Goal: Contribute content: Contribute content

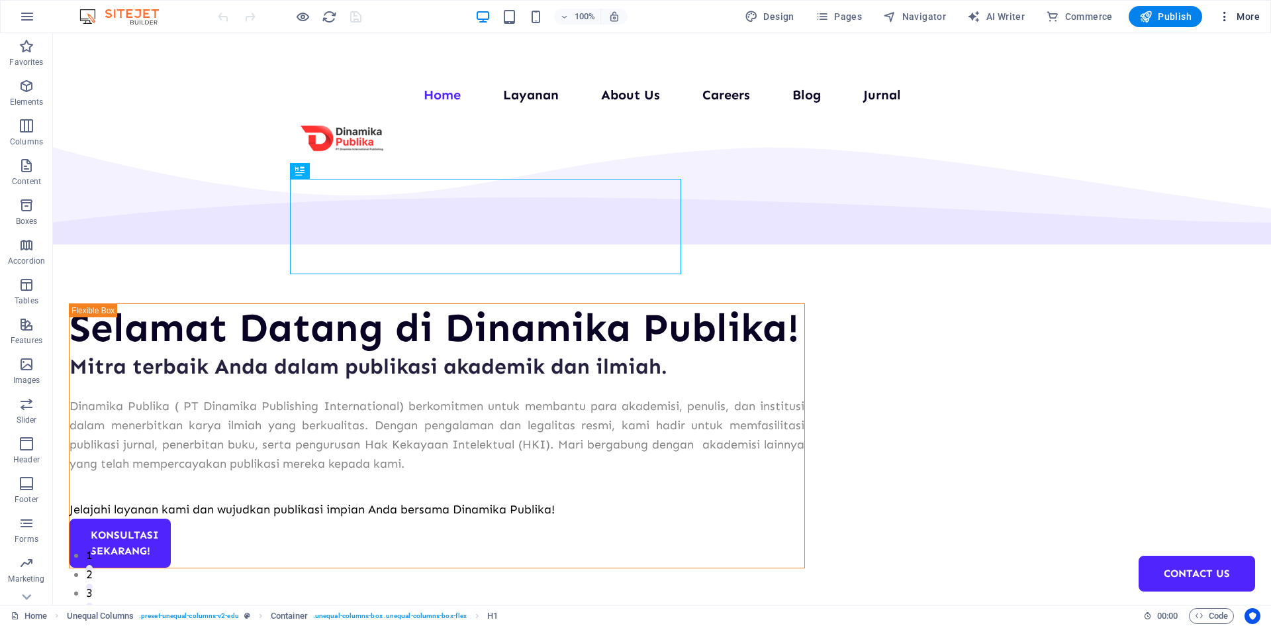
click at [1247, 17] on span "More" at bounding box center [1239, 16] width 42 height 13
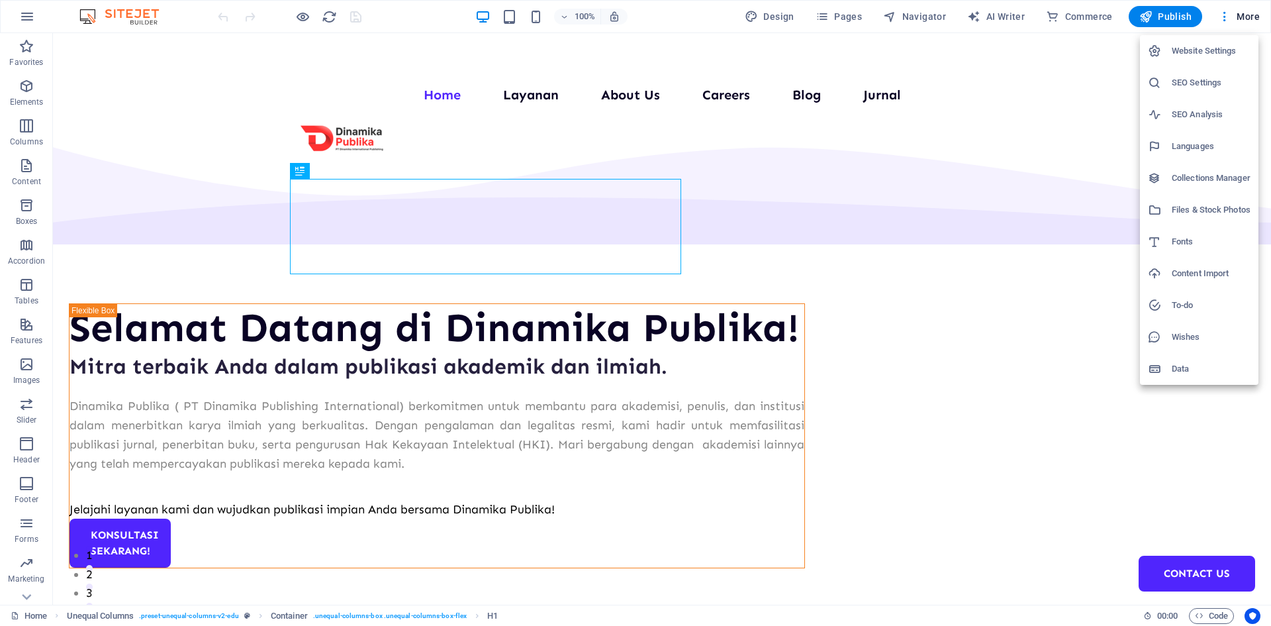
click at [1203, 175] on h6 "Collections Manager" at bounding box center [1211, 178] width 79 height 16
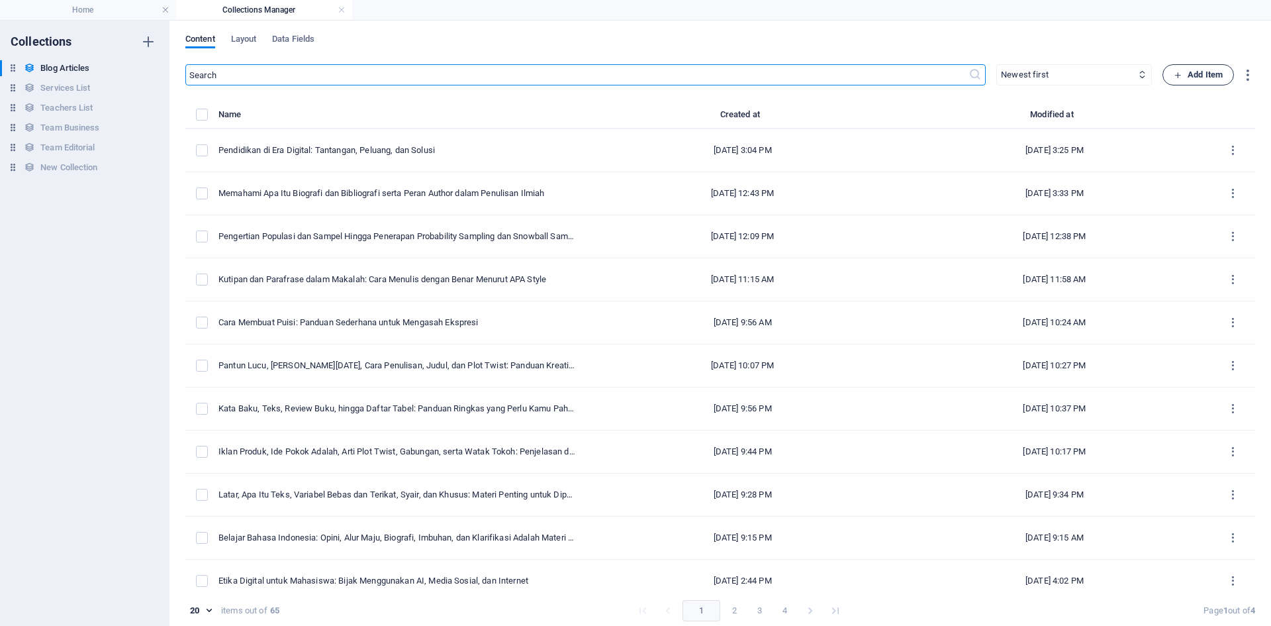
click at [1214, 81] on span "Add Item" at bounding box center [1198, 75] width 49 height 16
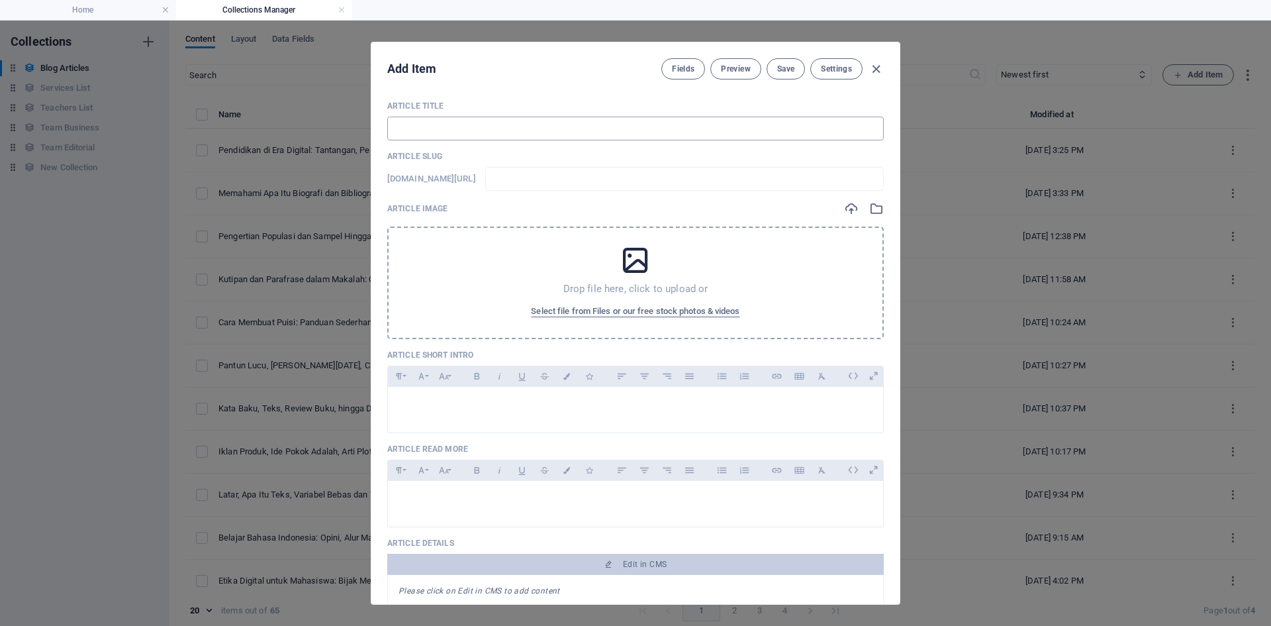
click at [472, 136] on input "text" at bounding box center [635, 129] width 497 height 24
paste input "Strategi Pembelajaran Efektif untuk Gen Z di Era Digital"
type input "Strategi Pembelajaran Efektif untuk Gen Z di Era Digital"
type input "strategi-pembelajaran-efektif-untuk-gen-z-di-era-digital"
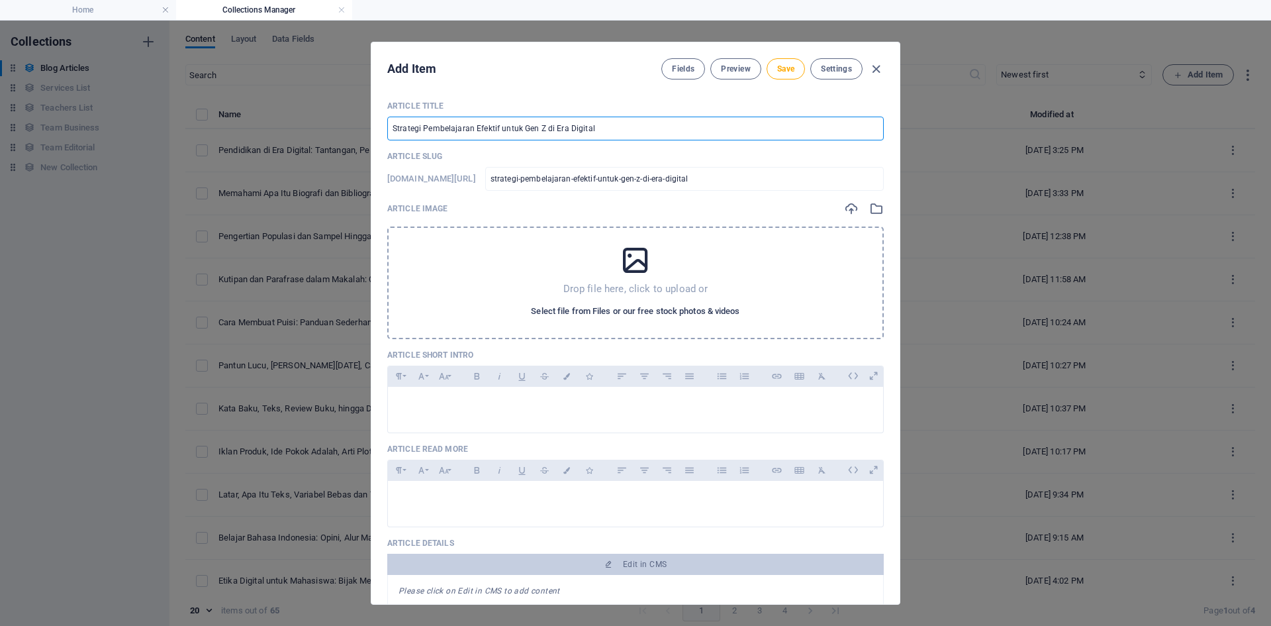
type input "Strategi Pembelajaran Efektif untuk Gen Z di Era Digital"
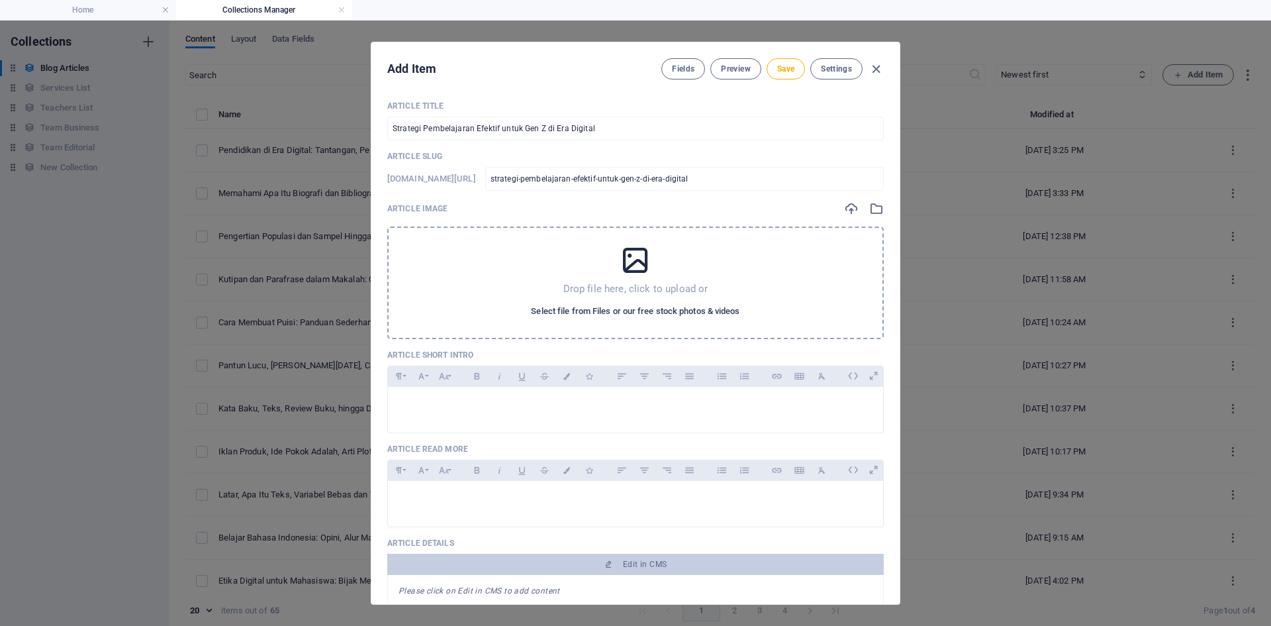
click at [665, 313] on span "Select file from Files or our free stock photos & videos" at bounding box center [635, 311] width 209 height 16
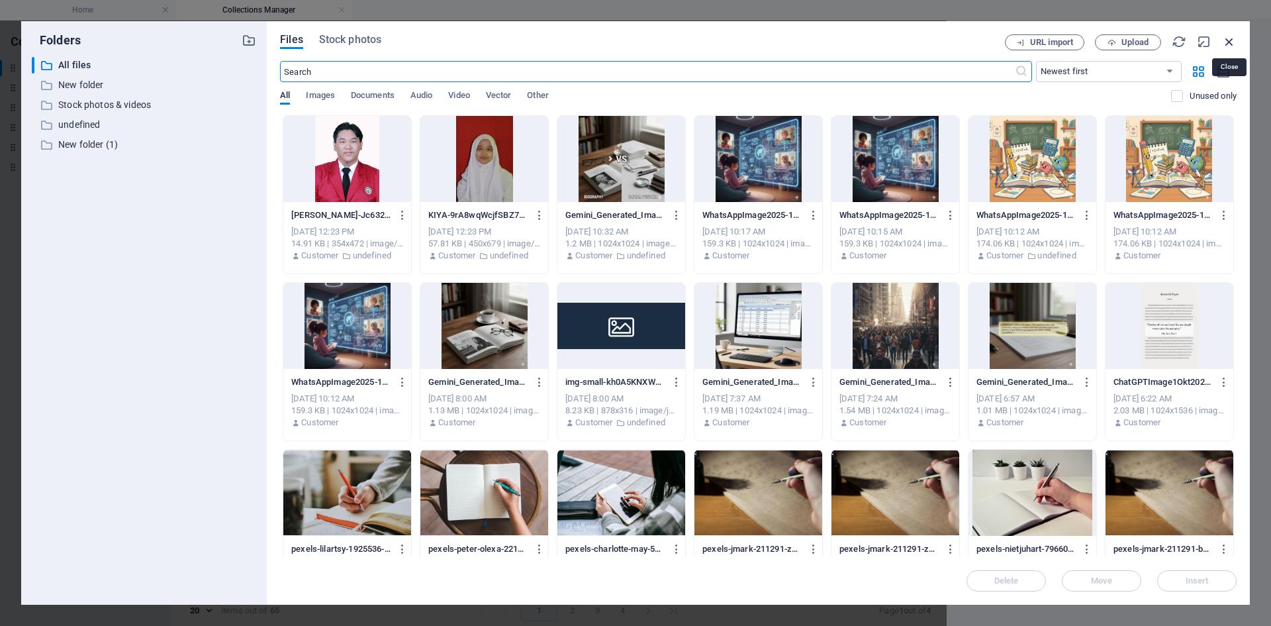
click at [1231, 46] on icon "button" at bounding box center [1229, 41] width 15 height 15
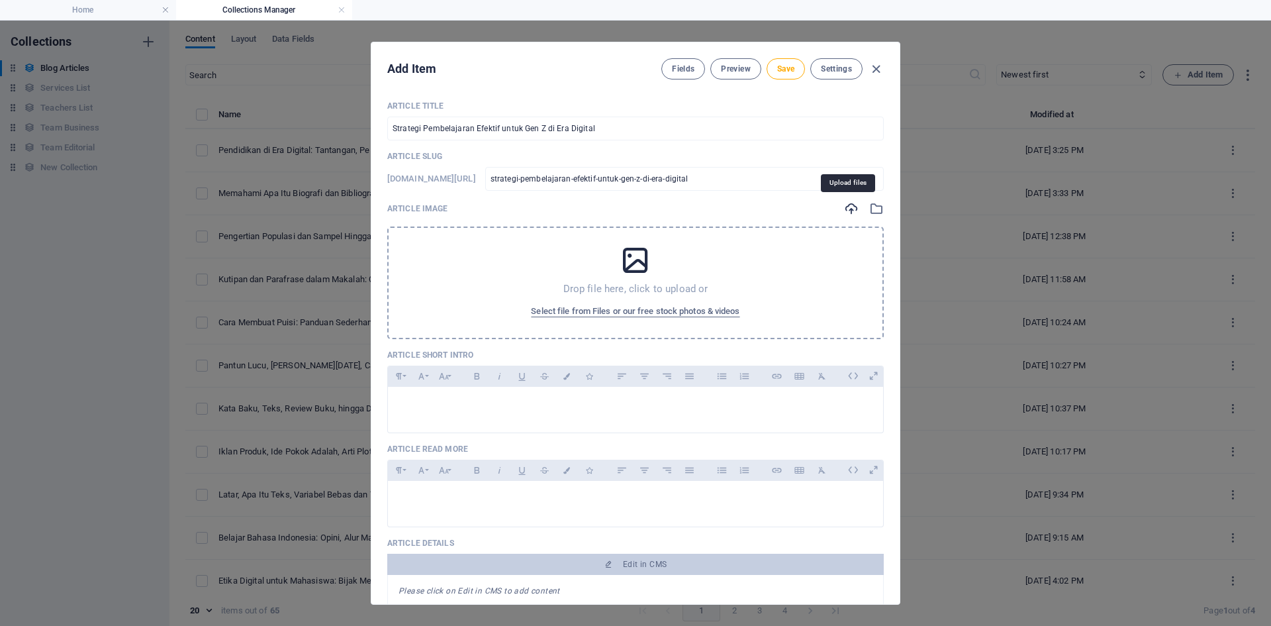
click at [854, 208] on icon "button" at bounding box center [851, 208] width 15 height 15
click at [844, 210] on icon "button" at bounding box center [851, 208] width 15 height 15
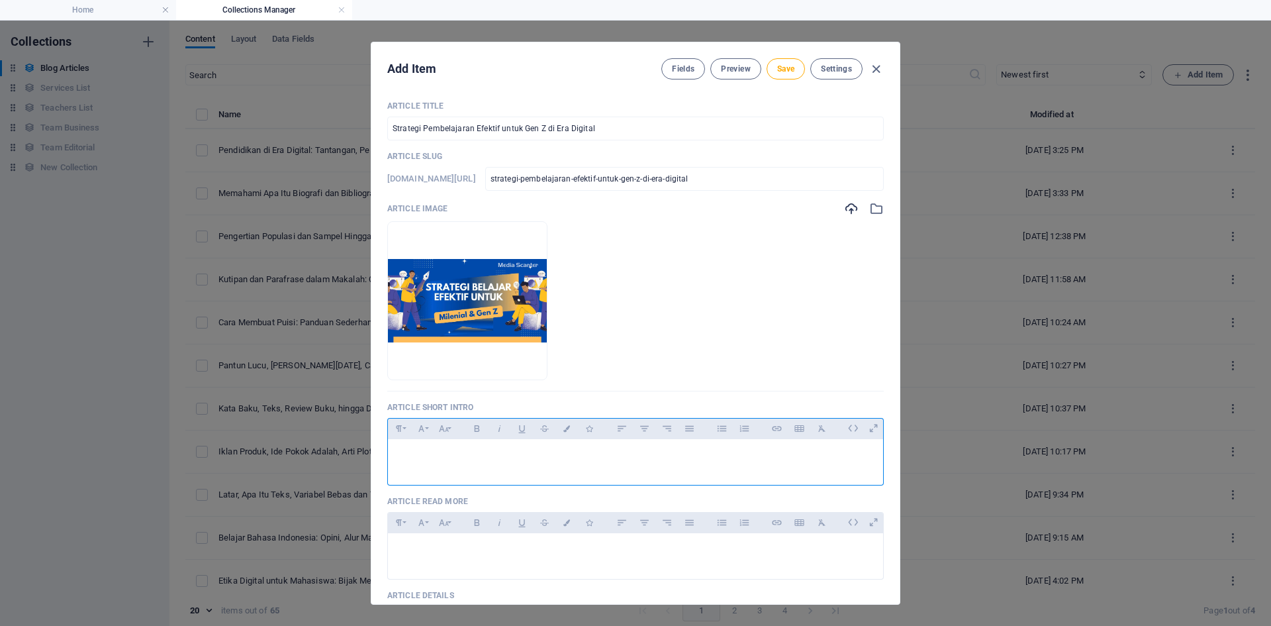
click at [559, 463] on div at bounding box center [635, 459] width 495 height 40
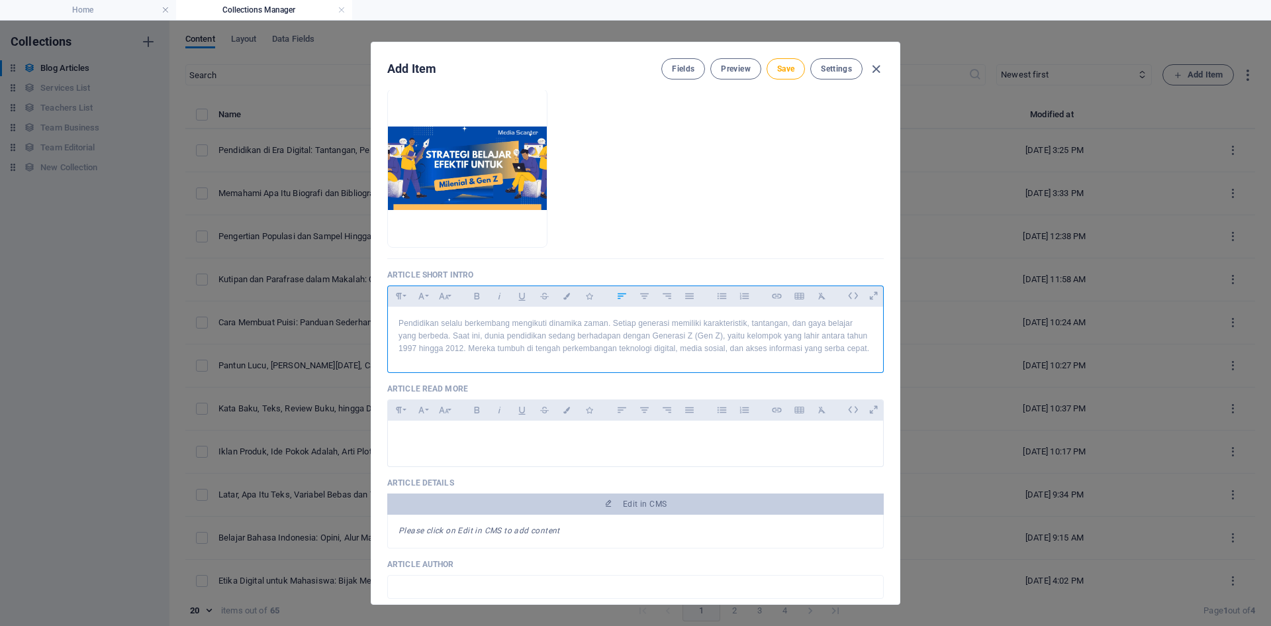
scroll to position [3266, 1]
click at [479, 444] on div at bounding box center [635, 440] width 495 height 40
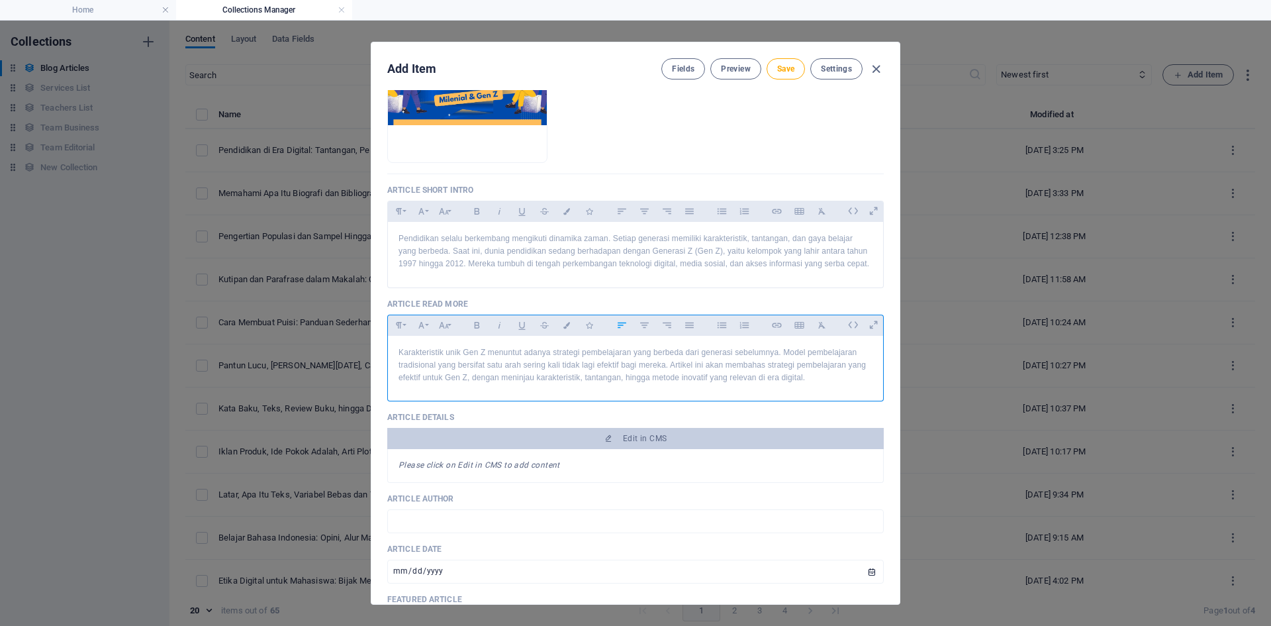
scroll to position [331, 0]
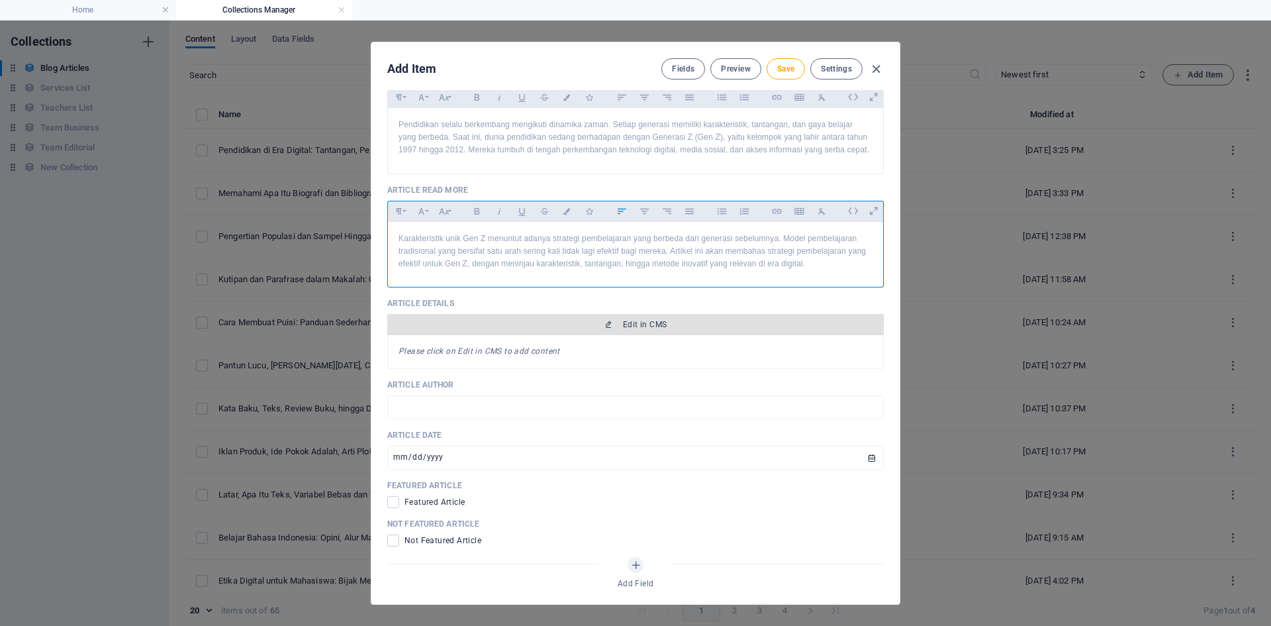
click at [614, 328] on span "Edit in CMS" at bounding box center [636, 324] width 486 height 11
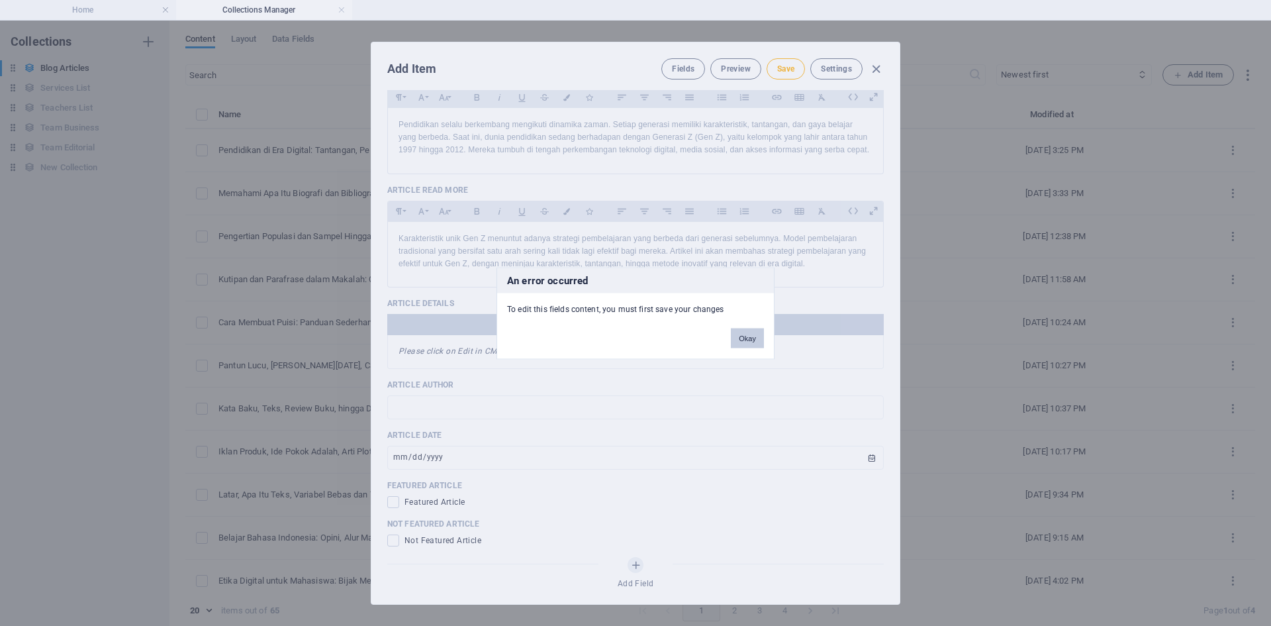
click at [738, 338] on button "Okay" at bounding box center [747, 338] width 33 height 20
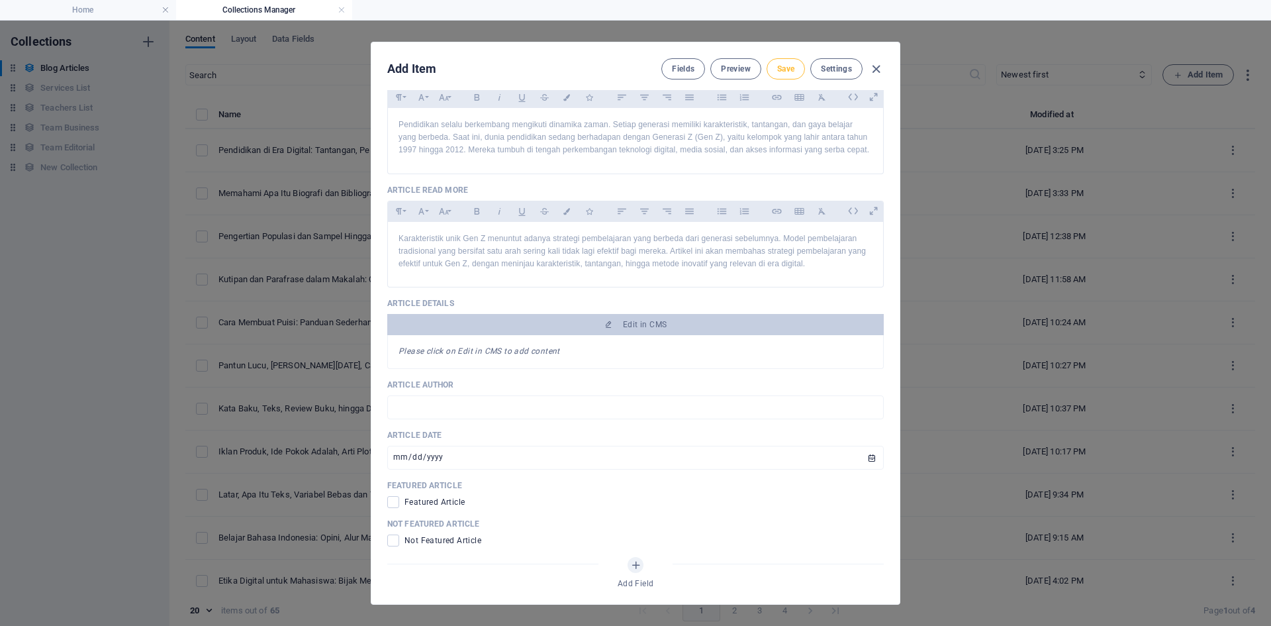
click at [787, 72] on span "Save" at bounding box center [785, 69] width 17 height 11
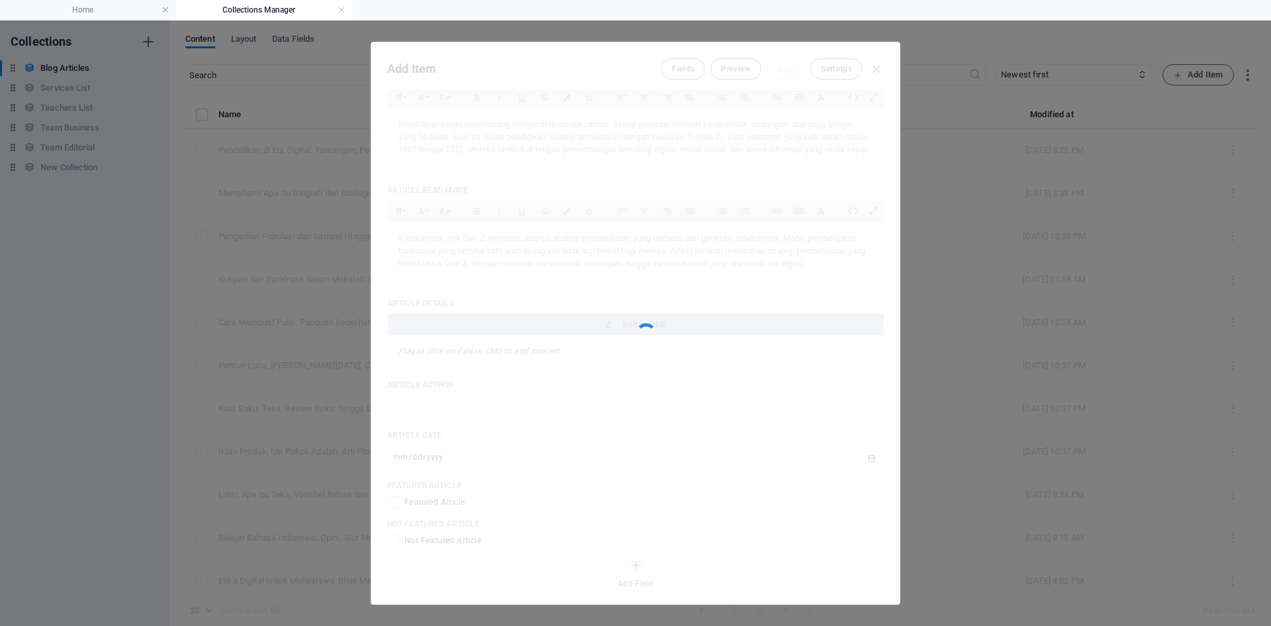
type input "strategi-pembelajaran-efektif-untuk-gen-z-di-era-digital"
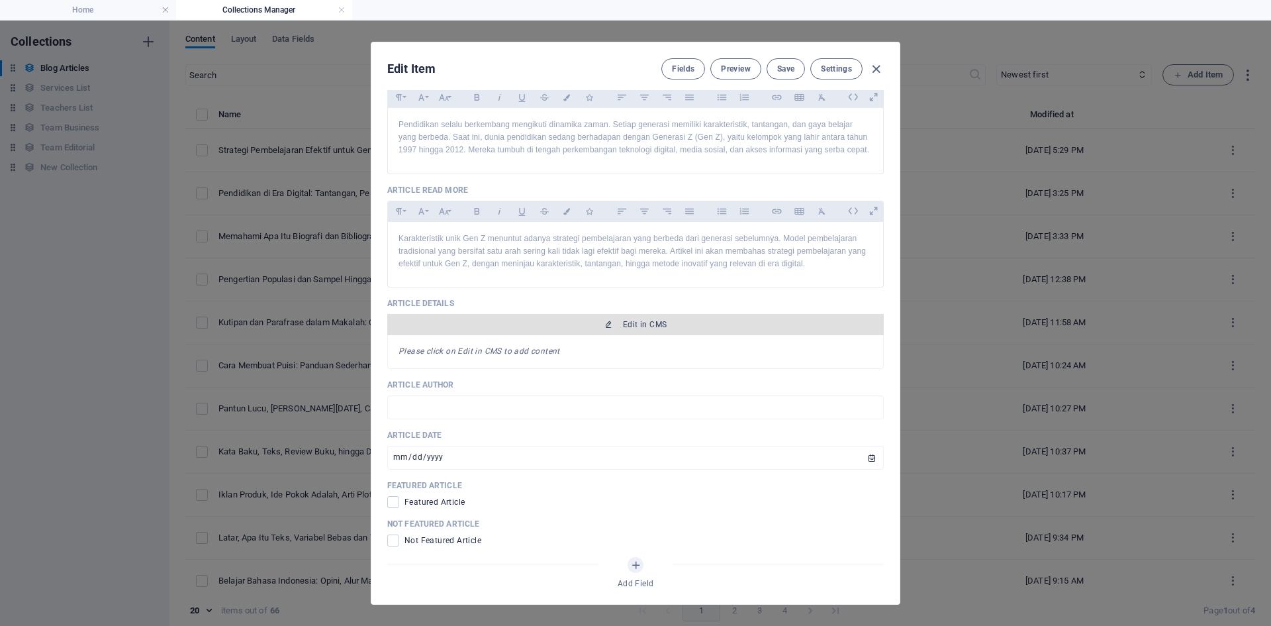
click at [662, 322] on span "Edit in CMS" at bounding box center [645, 324] width 44 height 11
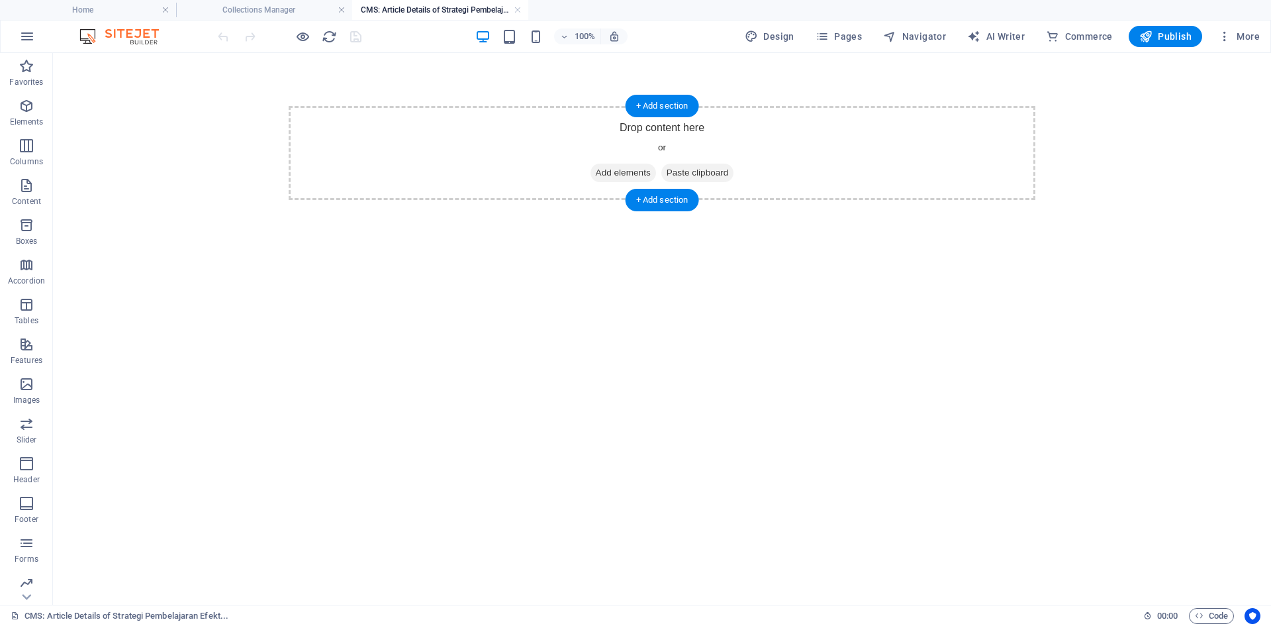
scroll to position [0, 0]
click at [665, 105] on div "+ Add section" at bounding box center [663, 106] width 74 height 23
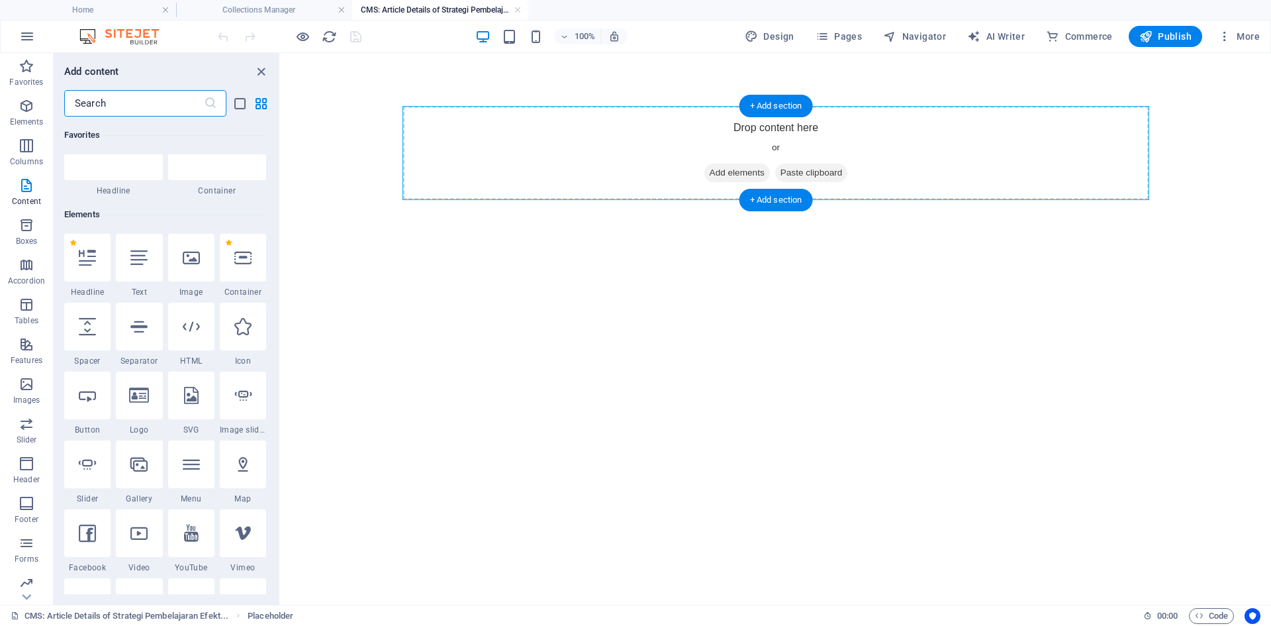
scroll to position [2317, 0]
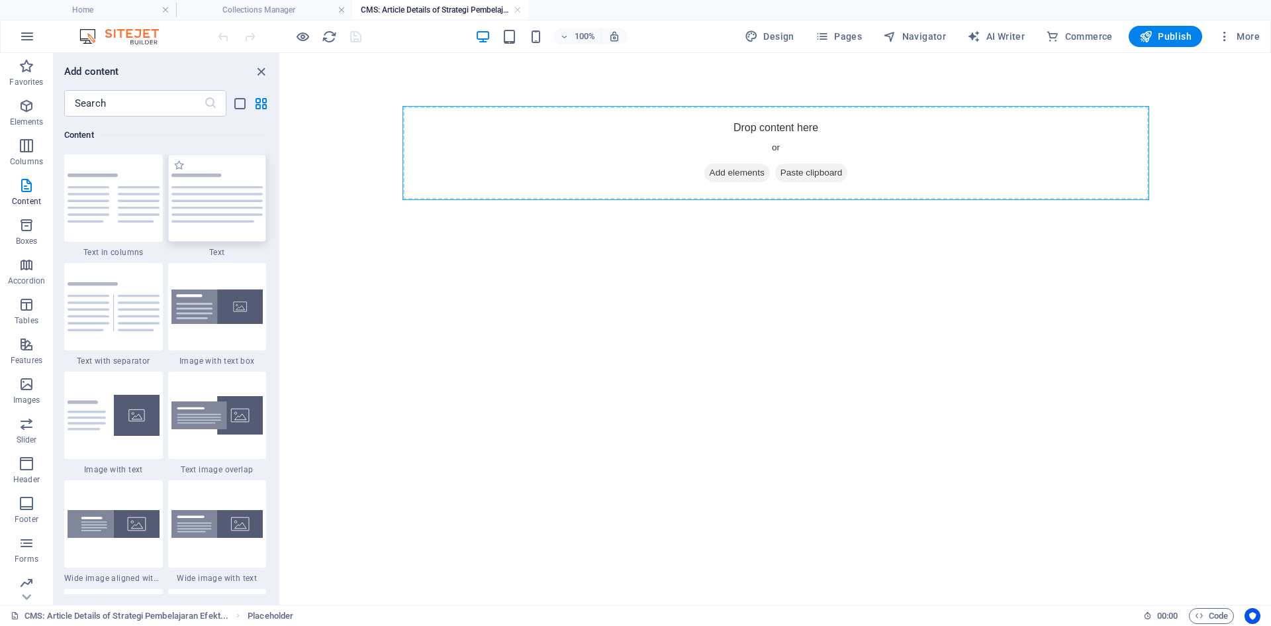
drag, startPoint x: 248, startPoint y: 220, endPoint x: 306, endPoint y: 74, distance: 157.3
click at [248, 220] on div at bounding box center [217, 197] width 99 height 87
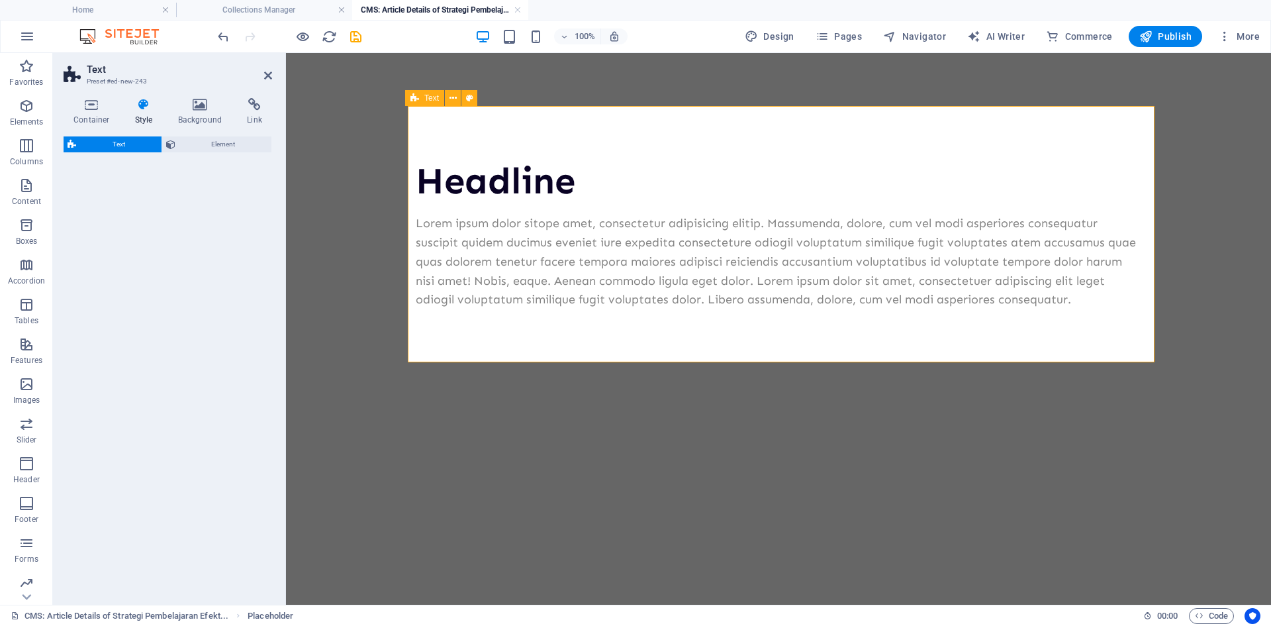
select select "preset-text-v2-default"
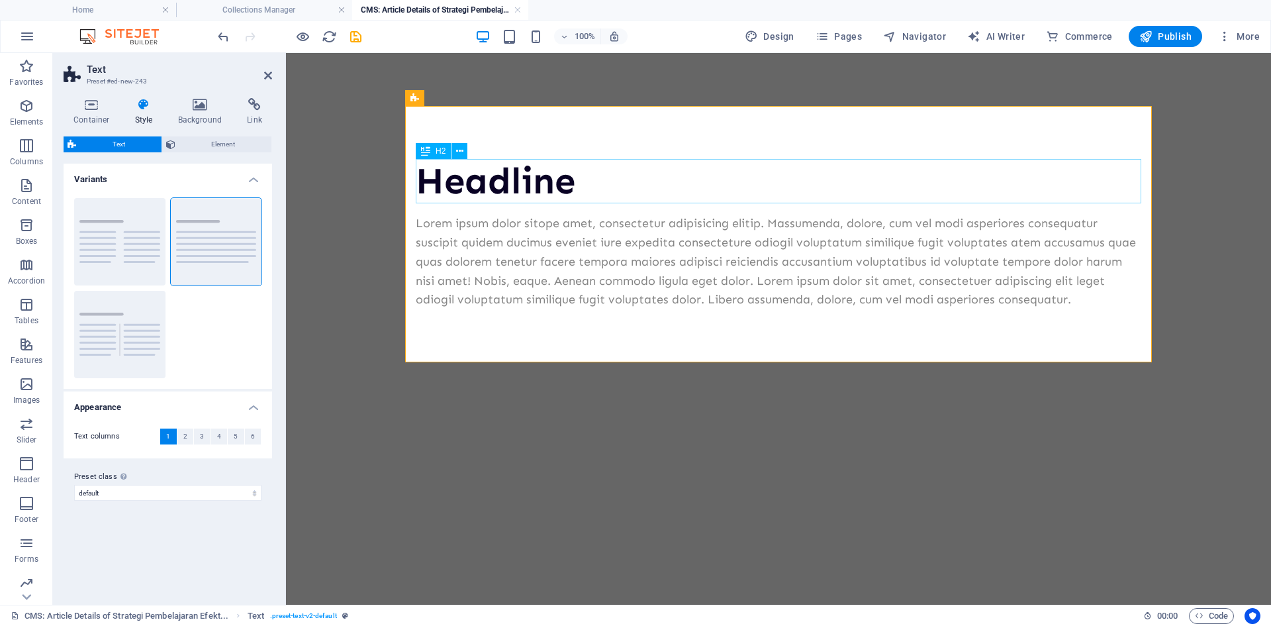
click at [577, 184] on div "Headline" at bounding box center [779, 181] width 726 height 44
click at [565, 185] on div "Headline" at bounding box center [779, 181] width 726 height 44
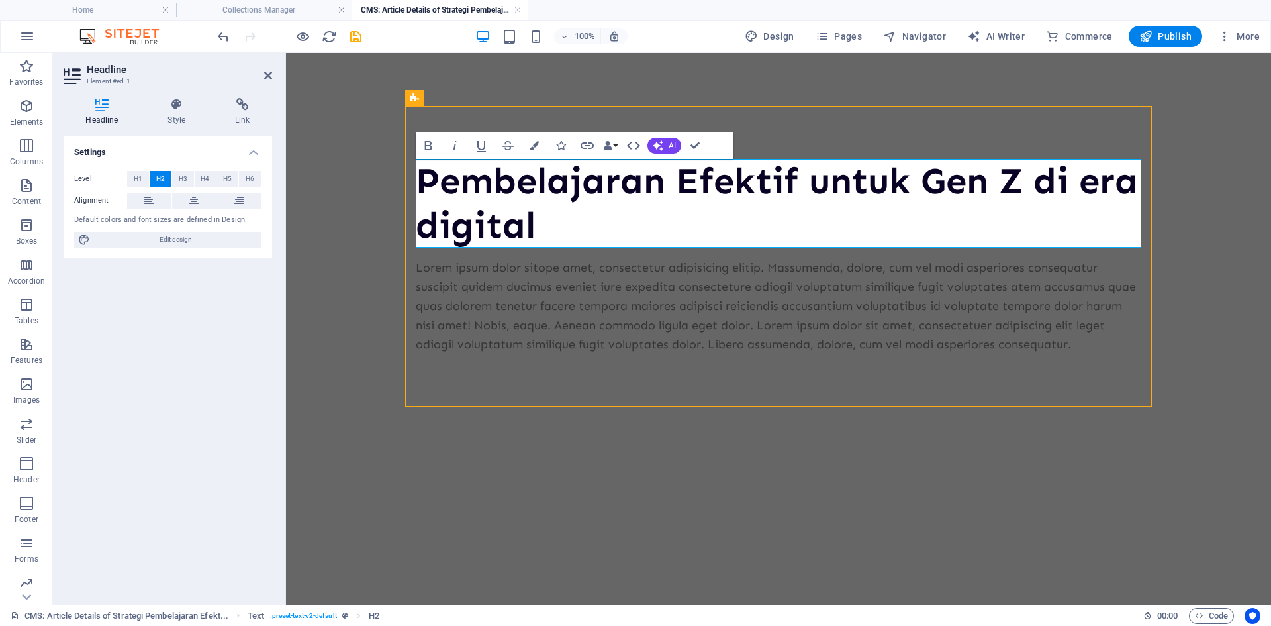
drag, startPoint x: 432, startPoint y: 237, endPoint x: 448, endPoint y: 236, distance: 15.9
click at [432, 237] on h2 "Pembelajaran Efektif untuk Gen Z di era digital" at bounding box center [779, 203] width 726 height 89
click at [967, 341] on div "Lorem ipsum dolor sitope amet, consectetur adipisicing elitip. Massumenda, dolo…" at bounding box center [779, 305] width 726 height 95
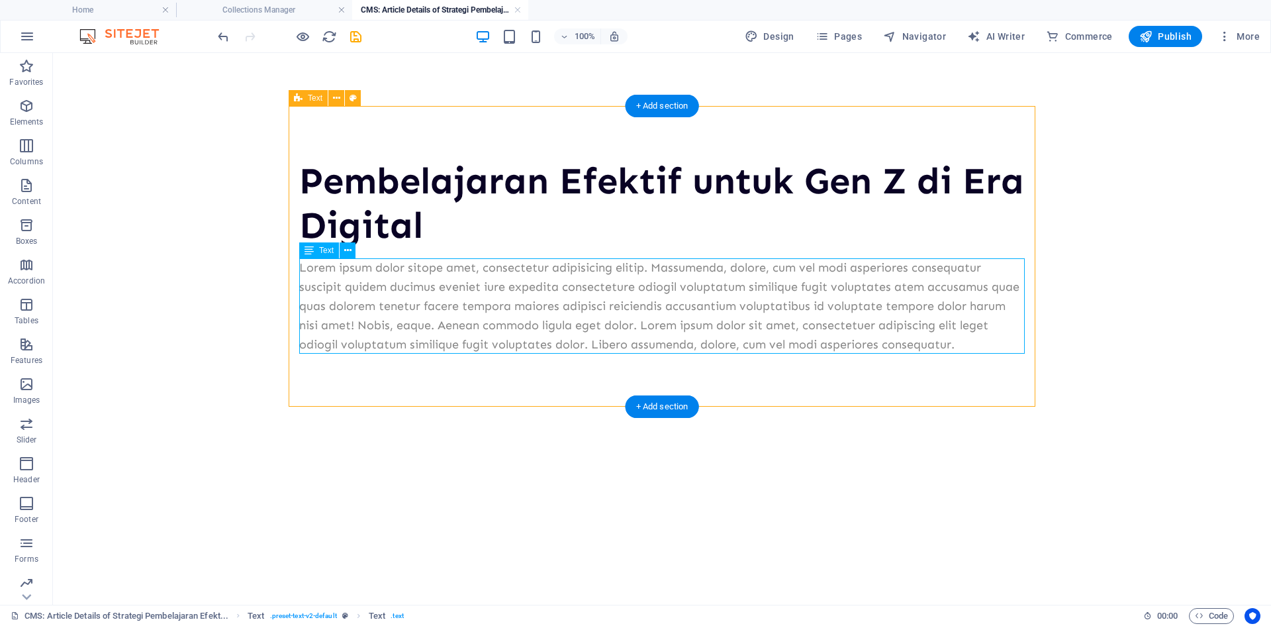
click at [452, 312] on div "Lorem ipsum dolor sitope amet, consectetur adipisicing elitip. Massumenda, dolo…" at bounding box center [662, 305] width 726 height 95
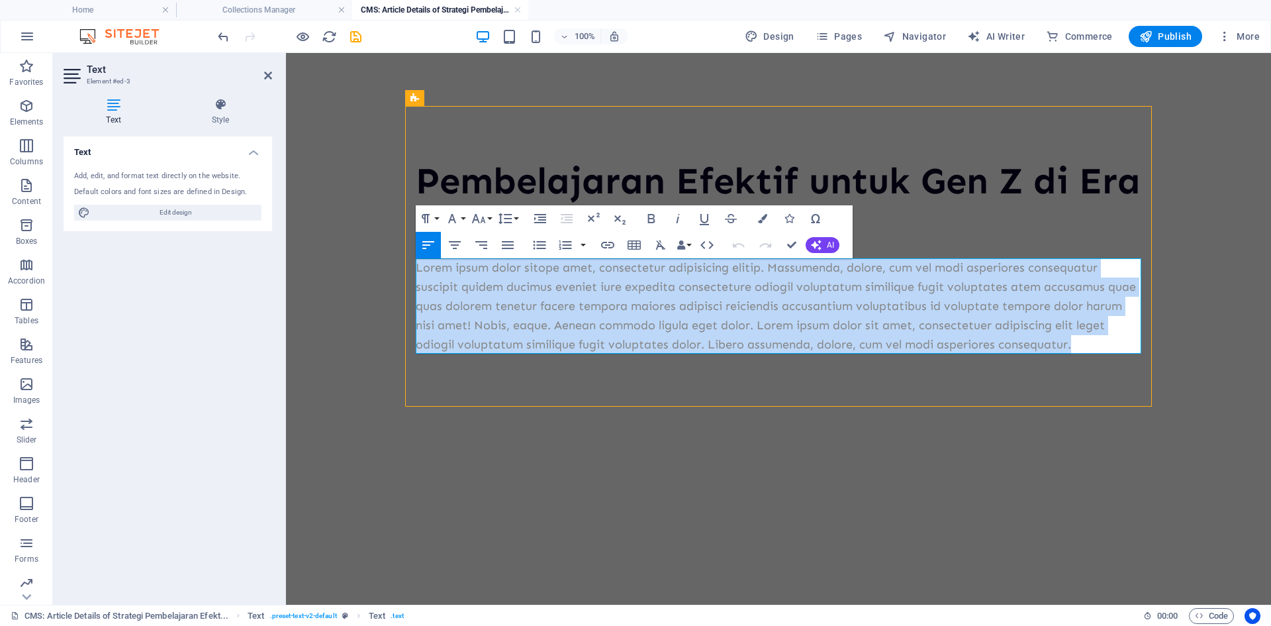
drag, startPoint x: 1091, startPoint y: 340, endPoint x: 372, endPoint y: 268, distance: 722.7
click at [372, 268] on body "Pembelajaran Efektif untuk Gen Z di Era Digital Lorem ipsum dolor sitope amet, …" at bounding box center [778, 256] width 985 height 407
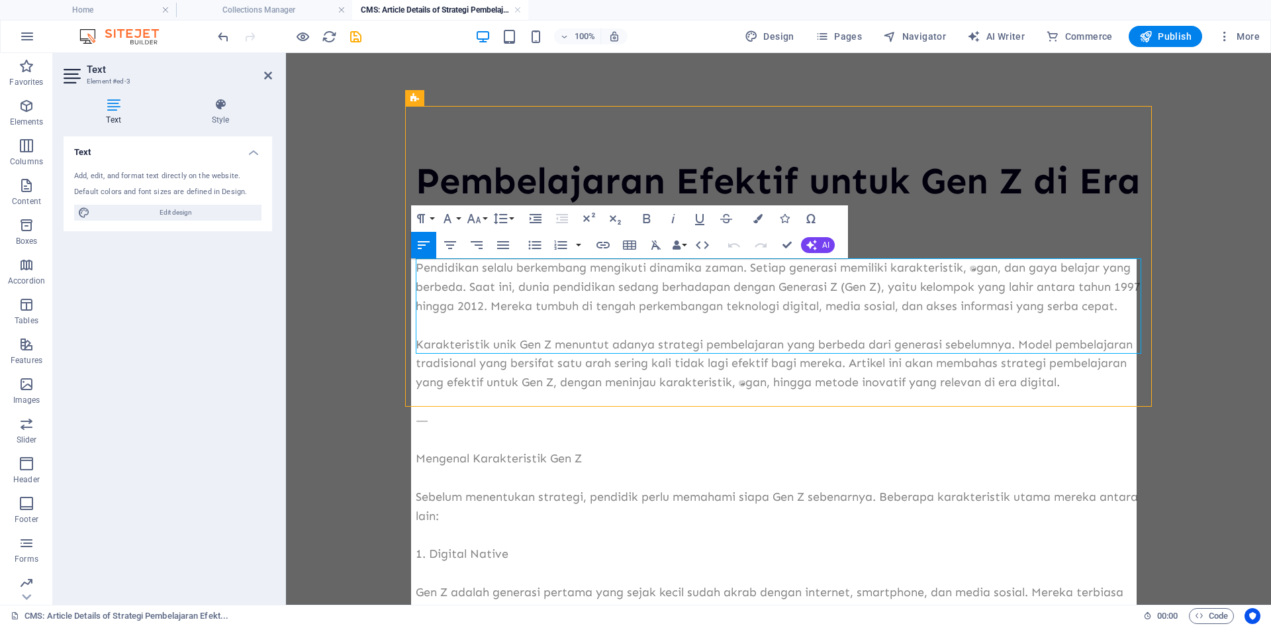
scroll to position [85128, 0]
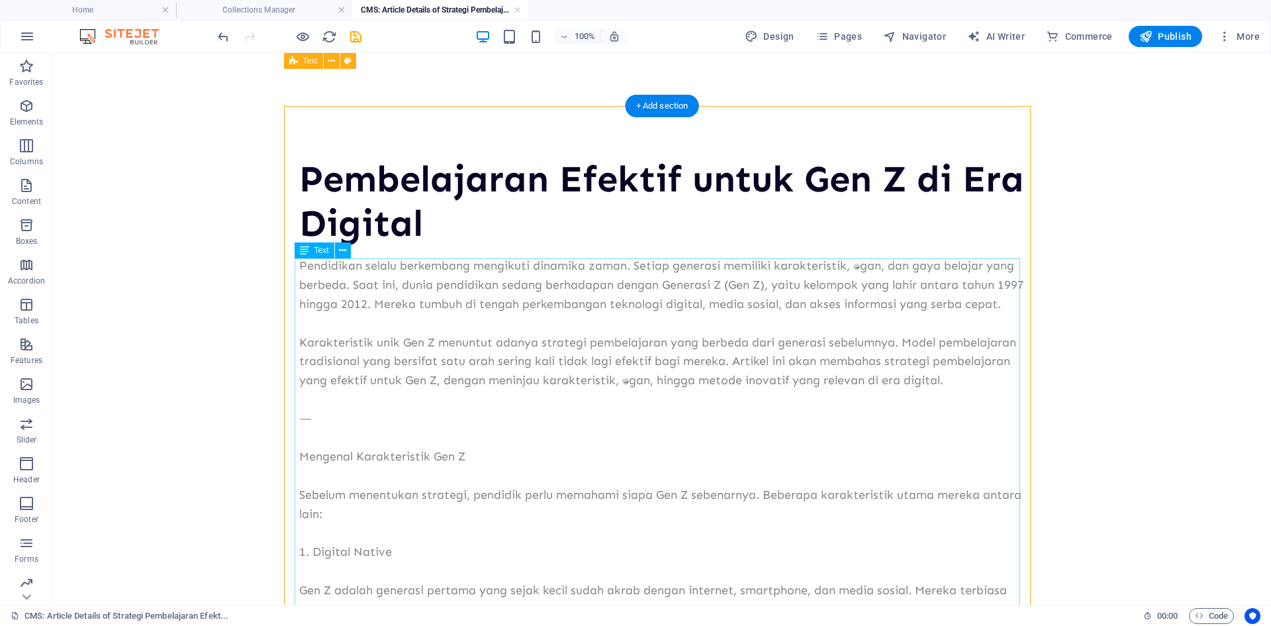
scroll to position [0, 0]
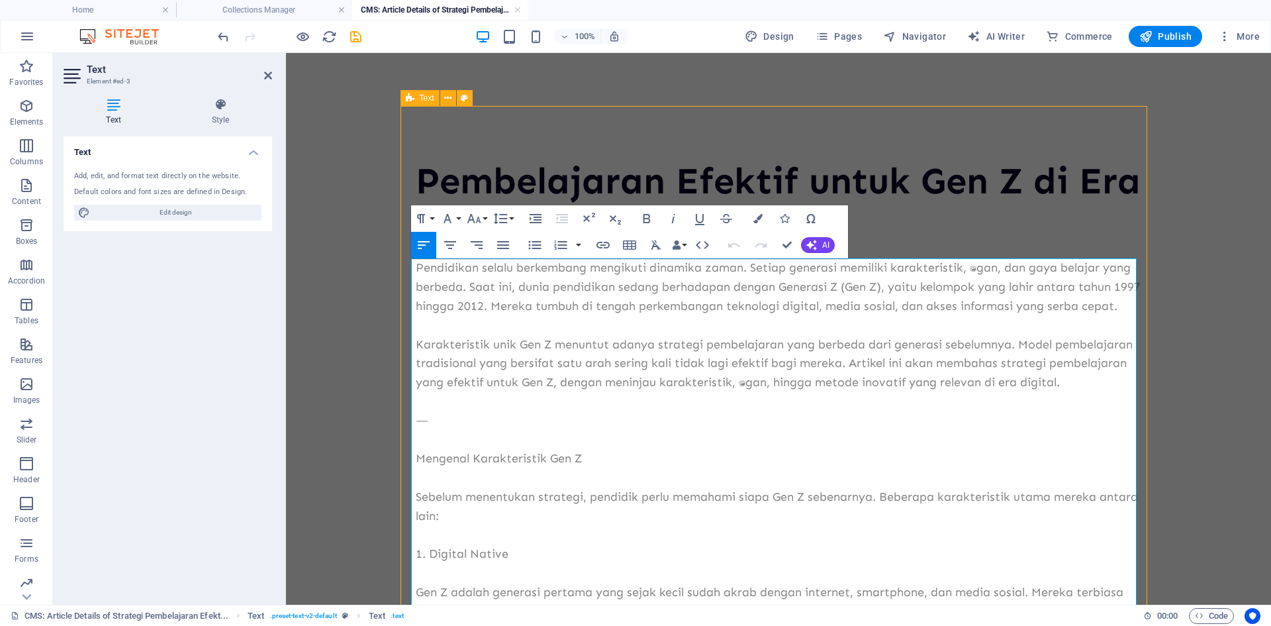
click at [456, 450] on p at bounding box center [779, 439] width 726 height 19
click at [454, 430] on p "⸻" at bounding box center [779, 420] width 726 height 19
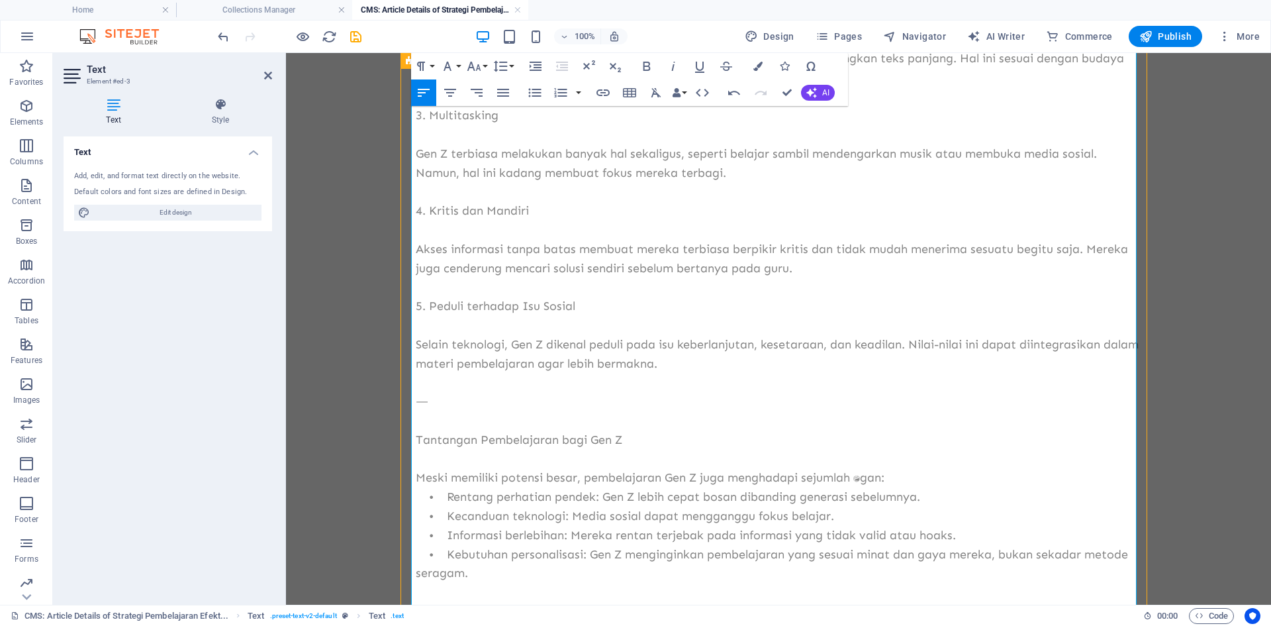
scroll to position [728, 0]
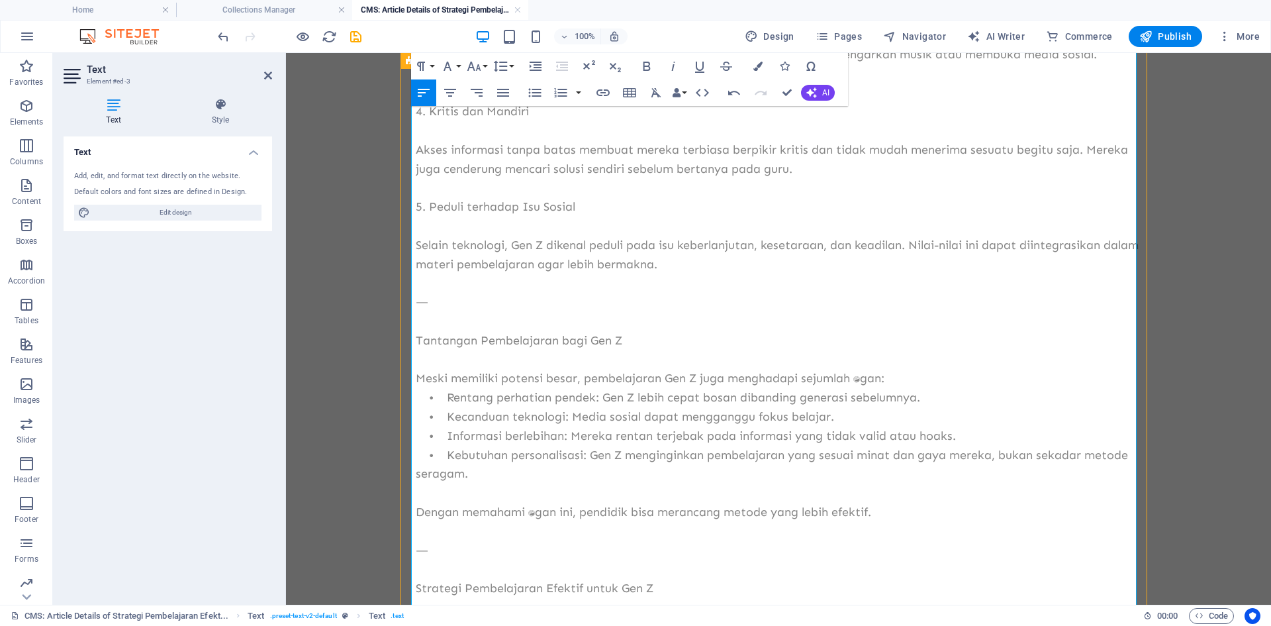
click at [447, 407] on p "• Rentang perhatian pendek: Gen Z lebih cepat bosan dibanding generasi sebelumn…" at bounding box center [779, 397] width 726 height 19
click at [448, 312] on p "⸻" at bounding box center [779, 302] width 726 height 19
click at [465, 560] on p "⸻" at bounding box center [779, 550] width 726 height 19
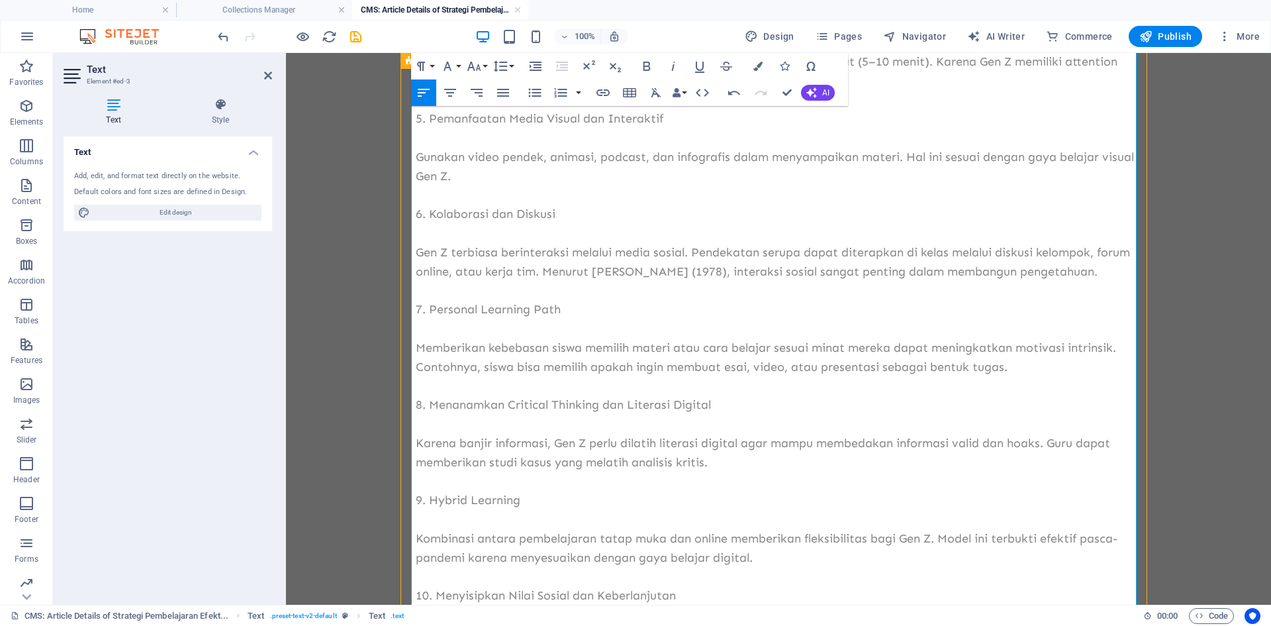
scroll to position [1987, 0]
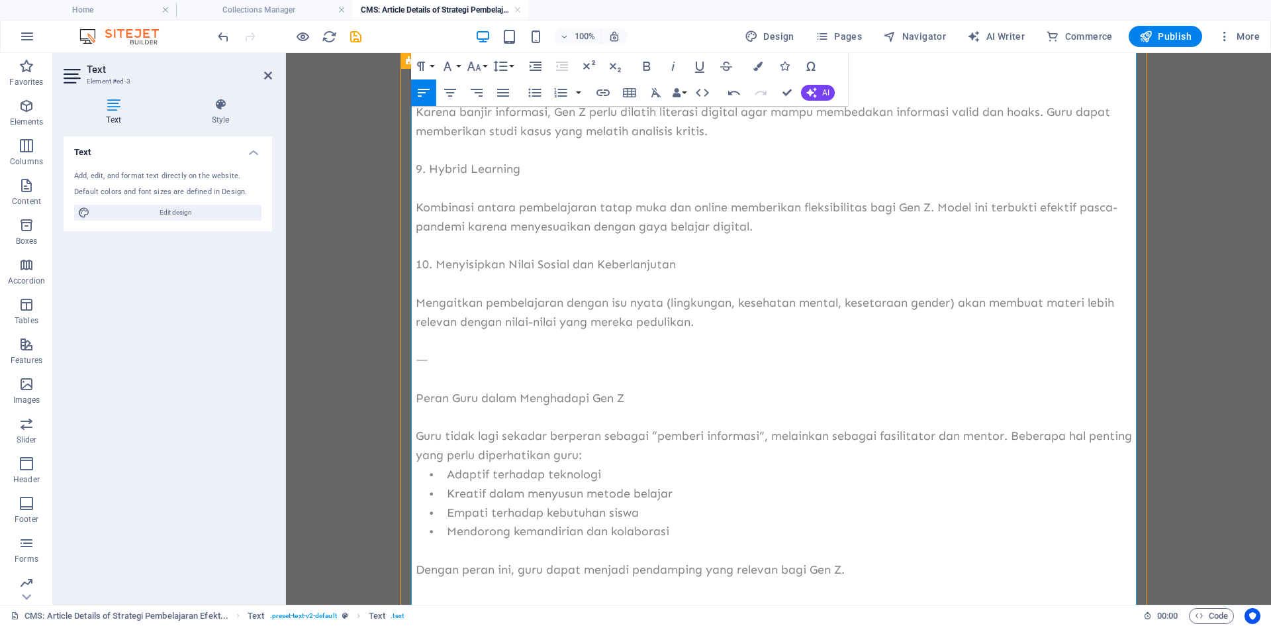
click at [438, 389] on p at bounding box center [779, 378] width 726 height 19
click at [456, 369] on p "⸻" at bounding box center [779, 359] width 726 height 19
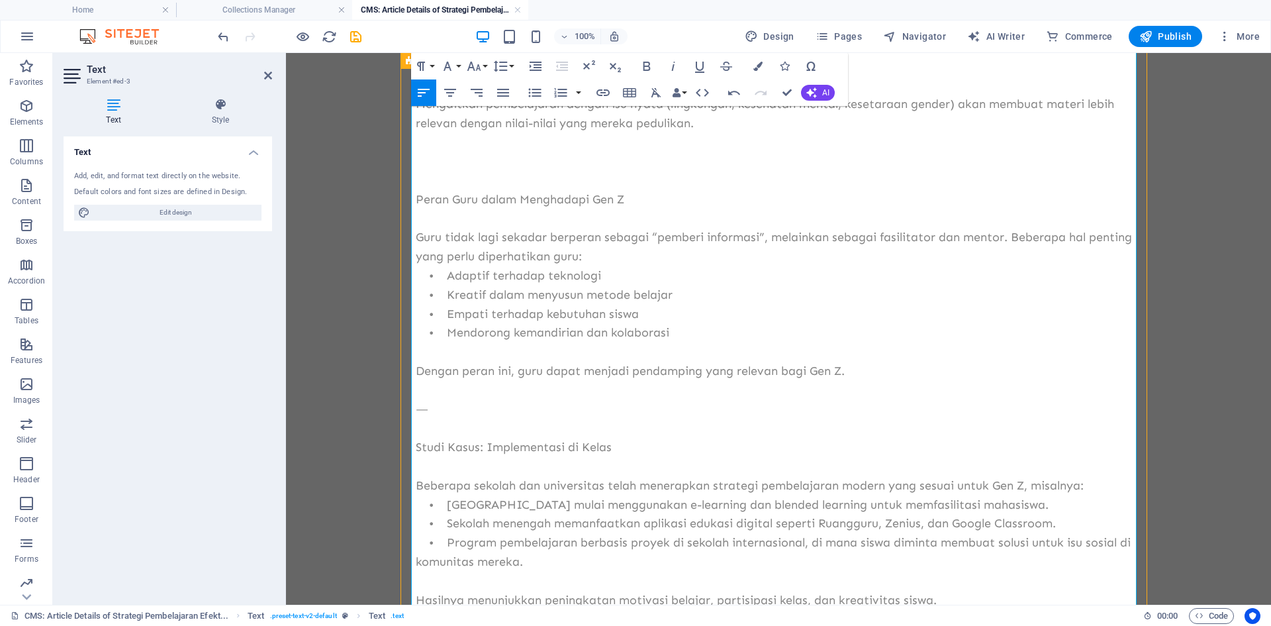
click at [473, 438] on p at bounding box center [779, 427] width 726 height 19
click at [455, 419] on p "⸻" at bounding box center [779, 409] width 726 height 19
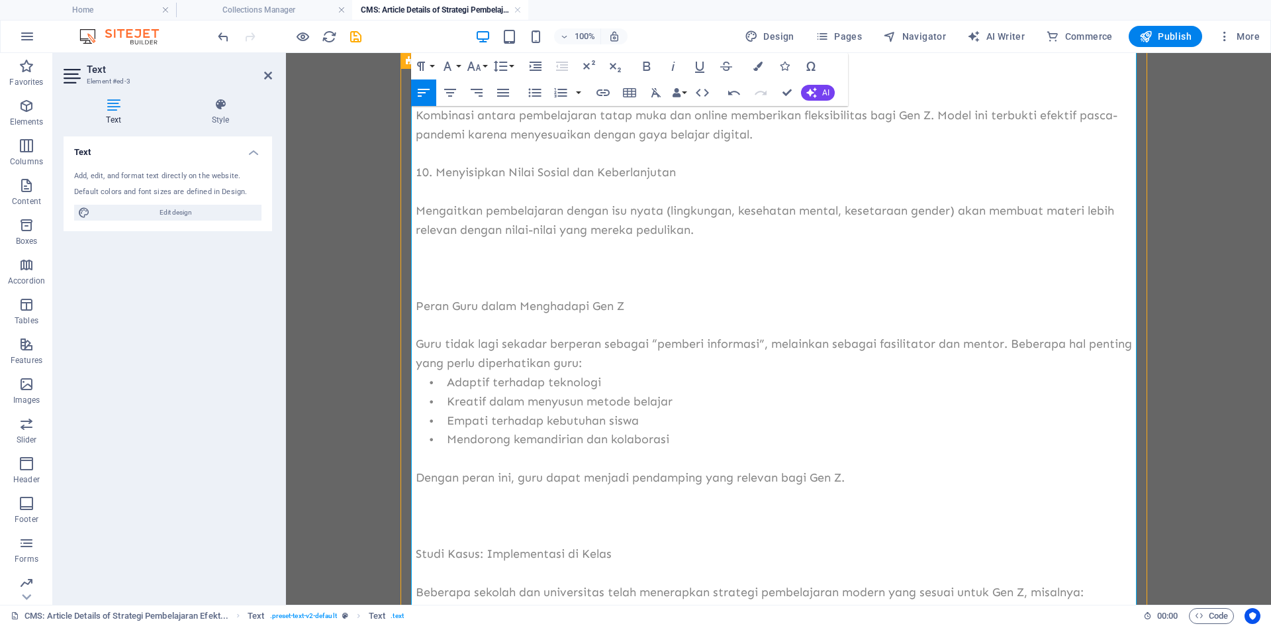
scroll to position [2069, 0]
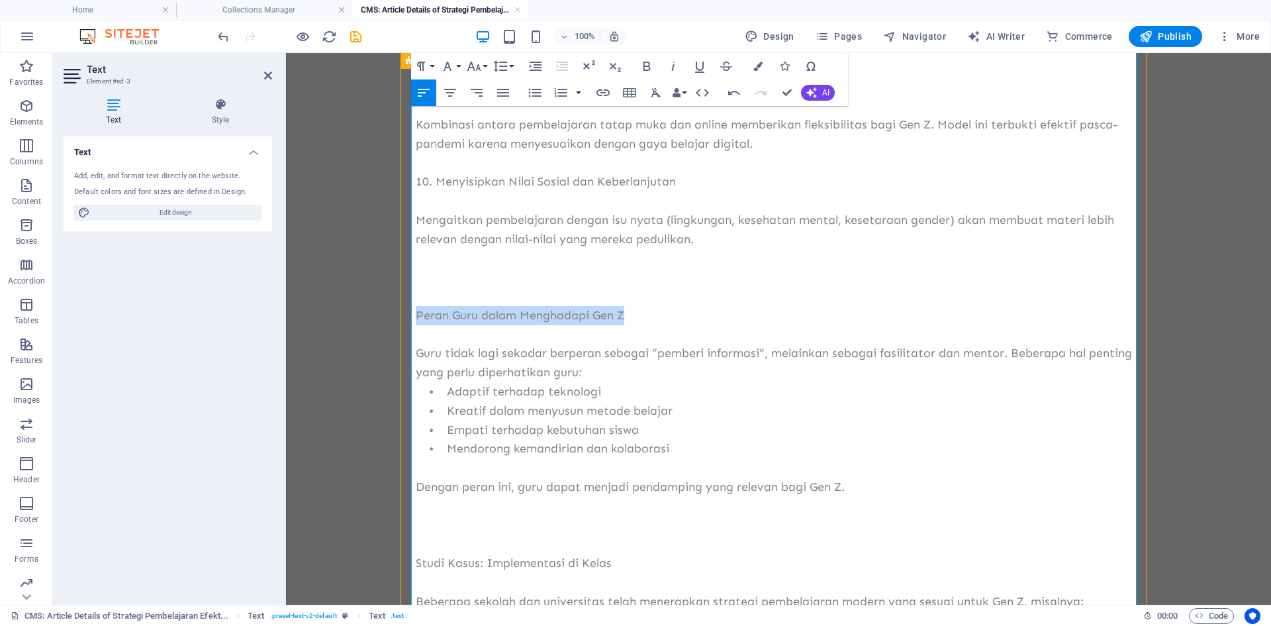
drag, startPoint x: 626, startPoint y: 334, endPoint x: 411, endPoint y: 339, distance: 215.3
click at [416, 325] on p "Peran Guru dalam Menghadapi Gen Z" at bounding box center [779, 315] width 726 height 19
click at [646, 70] on icon "button" at bounding box center [646, 66] width 7 height 9
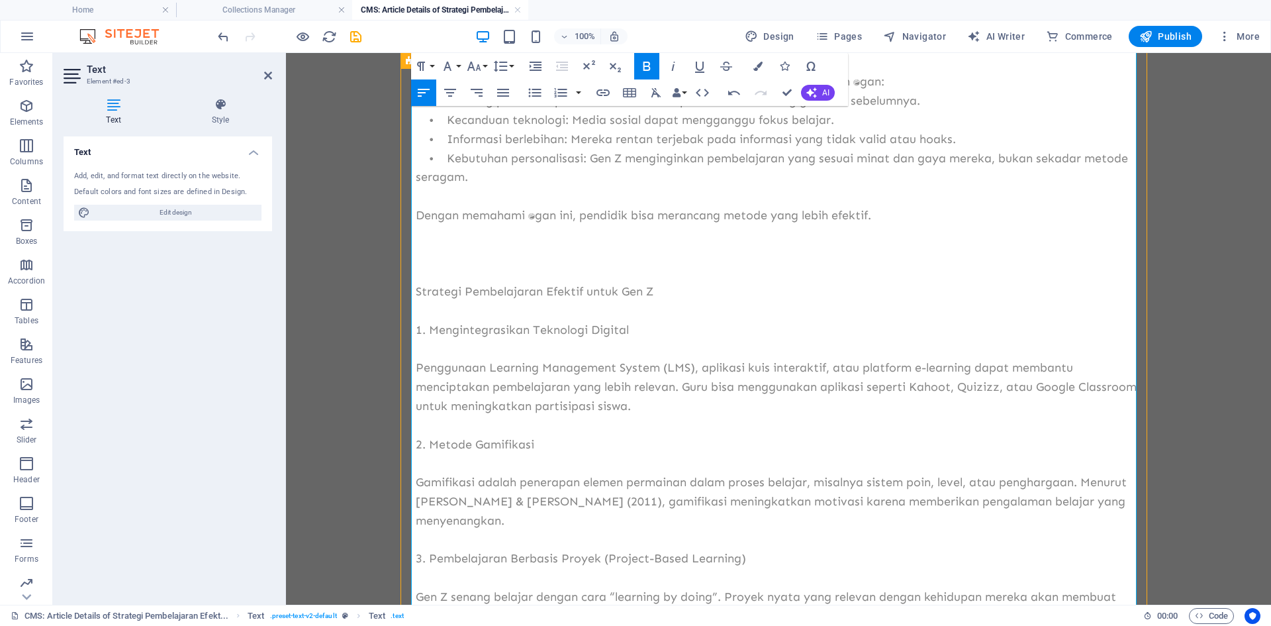
scroll to position [1010, 0]
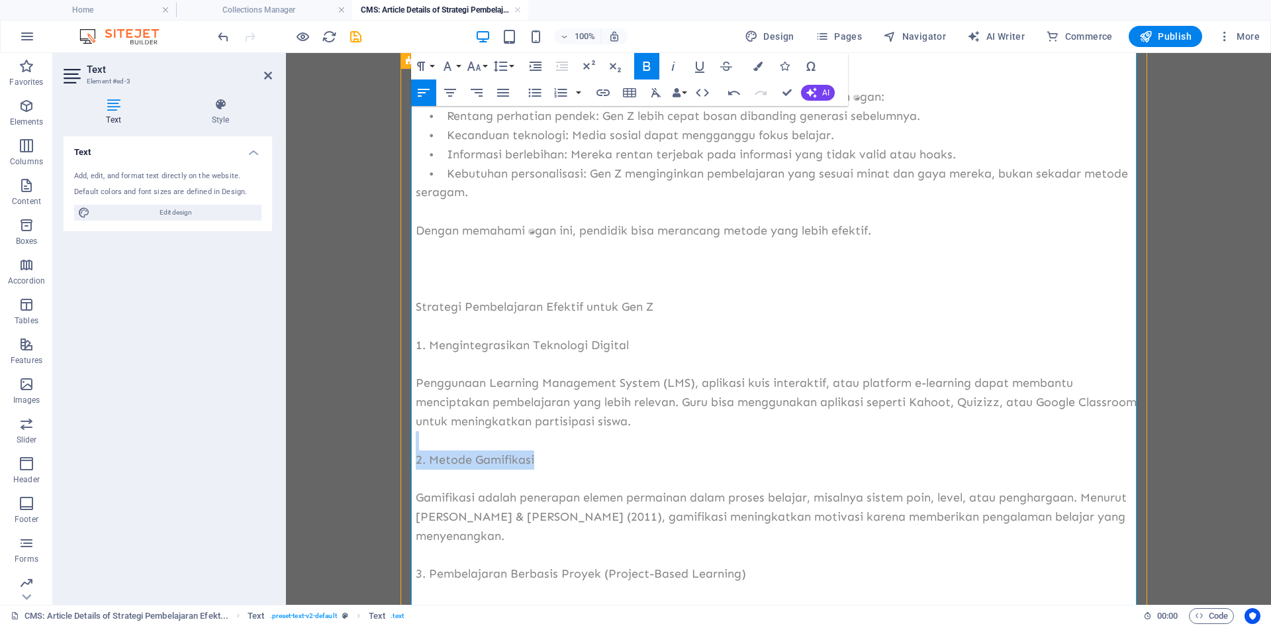
drag, startPoint x: 665, startPoint y: 470, endPoint x: 662, endPoint y: 458, distance: 12.4
click at [662, 463] on div "Pendidikan selalu berkembang mengikuti dinamika zaman. Setiap generasi memiliki…" at bounding box center [779, 525] width 726 height 2555
click at [651, 297] on p at bounding box center [779, 287] width 726 height 19
drag, startPoint x: 683, startPoint y: 295, endPoint x: 486, endPoint y: 295, distance: 197.3
click at [486, 279] on p "​" at bounding box center [779, 269] width 726 height 19
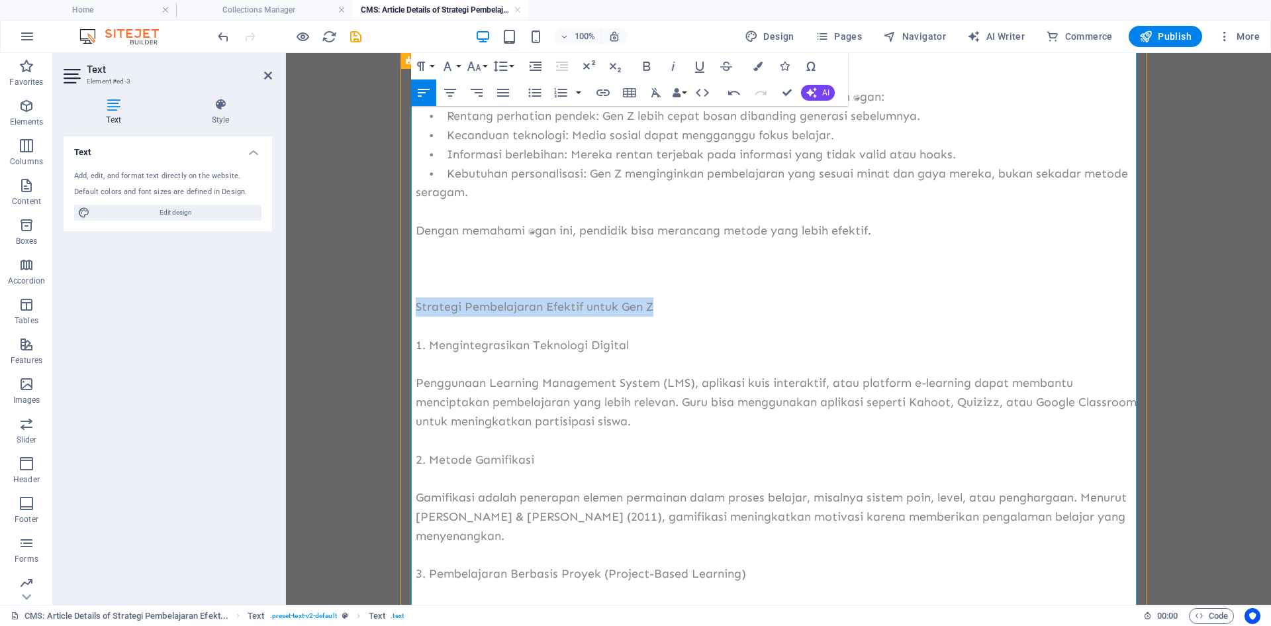
drag, startPoint x: 653, startPoint y: 328, endPoint x: 413, endPoint y: 329, distance: 239.7
click at [416, 317] on p "Strategi Pembelajaran Efektif untuk Gen Z" at bounding box center [779, 306] width 726 height 19
click at [644, 62] on icon "button" at bounding box center [646, 66] width 7 height 9
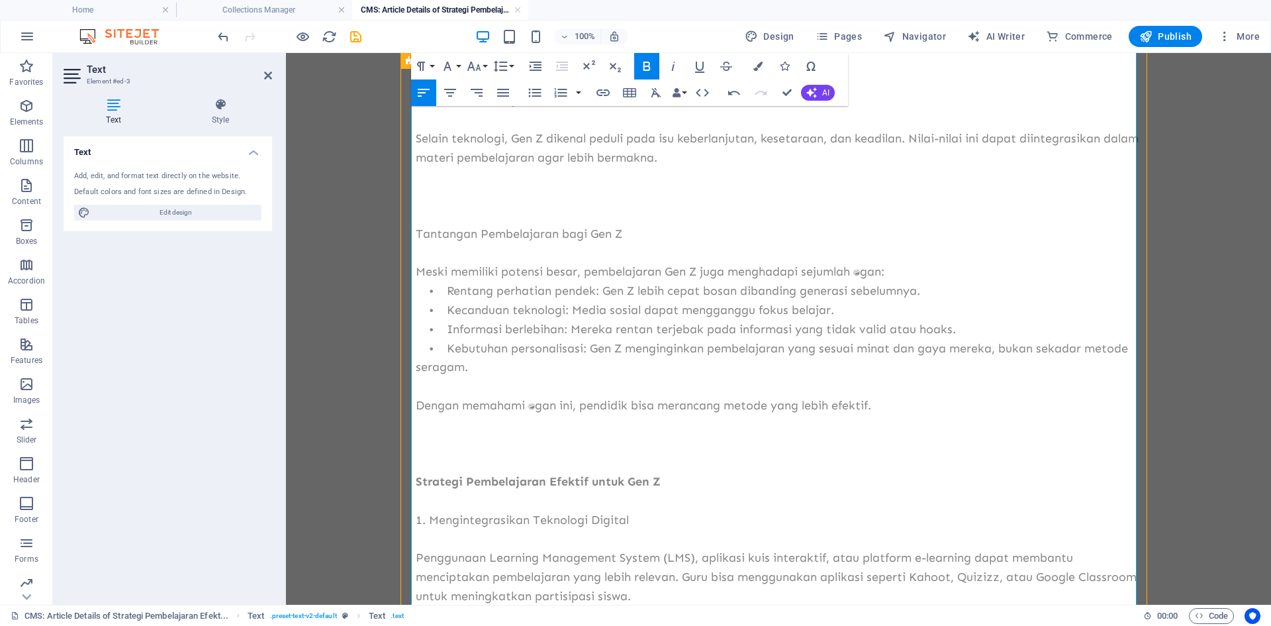
scroll to position [679, 0]
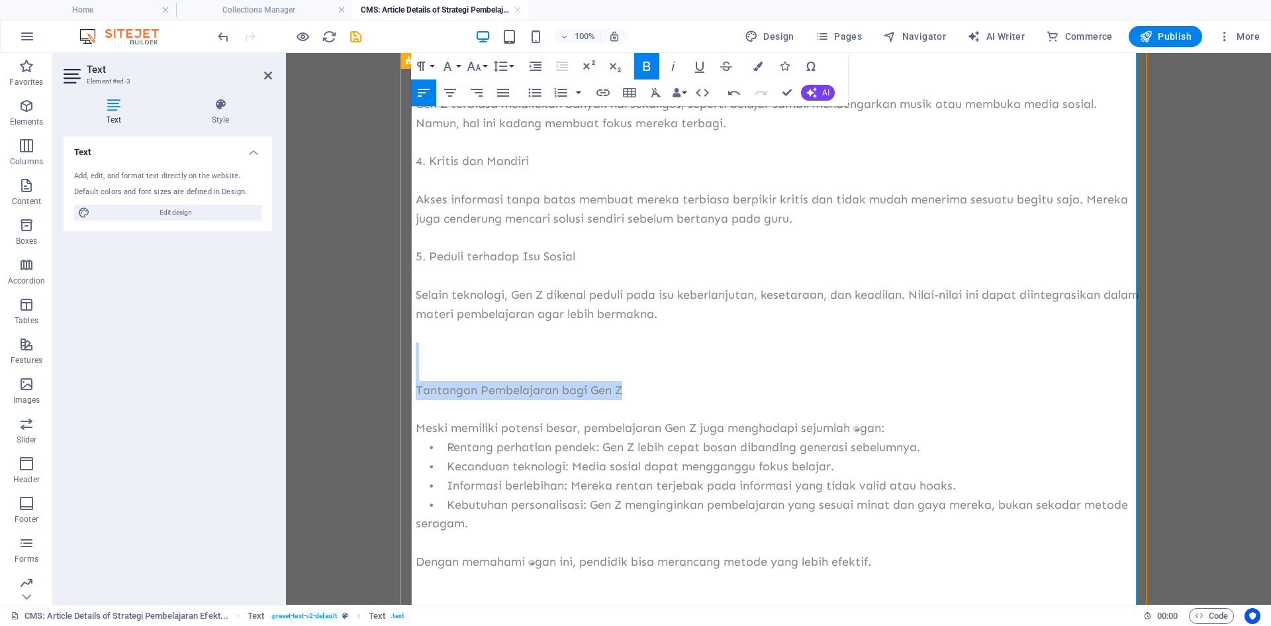
drag, startPoint x: 638, startPoint y: 376, endPoint x: 678, endPoint y: 409, distance: 52.2
click at [641, 70] on icon "button" at bounding box center [647, 66] width 16 height 16
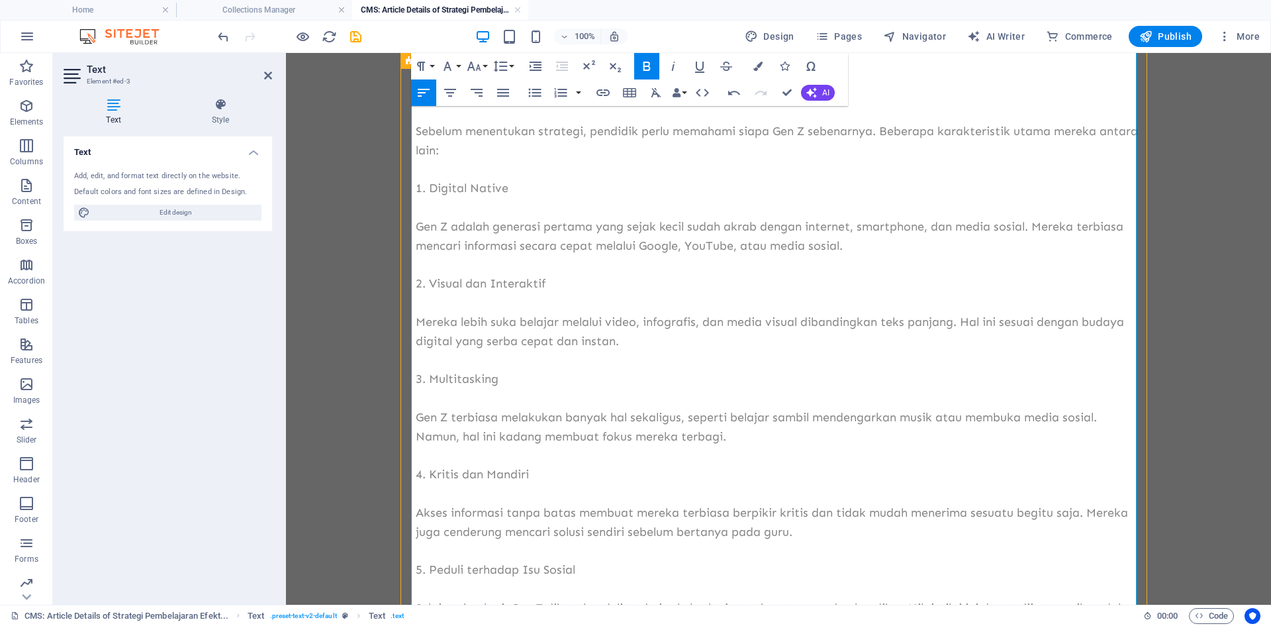
scroll to position [281, 0]
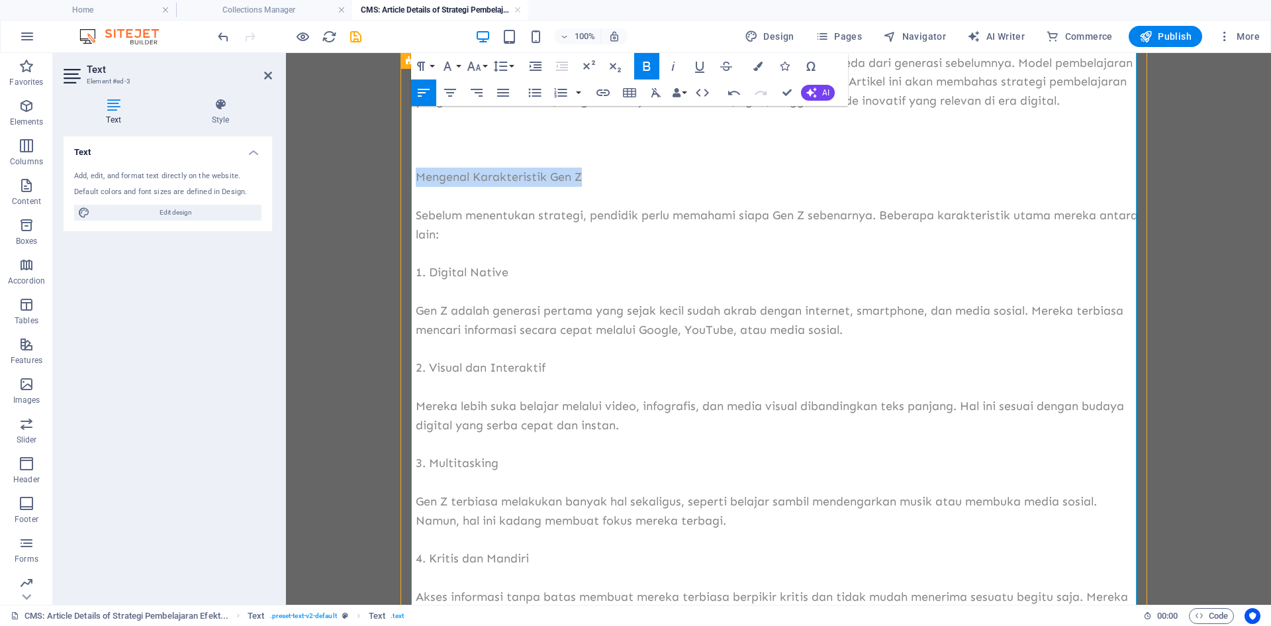
drag, startPoint x: 589, startPoint y: 196, endPoint x: 413, endPoint y: 203, distance: 175.6
click at [416, 187] on p "Mengenal Karakteristik Gen Z" at bounding box center [779, 177] width 726 height 19
click at [645, 68] on icon "button" at bounding box center [647, 66] width 16 height 16
click at [603, 324] on p "Gen Z adalah generasi pertama yang sejak kecil sudah akrab dengan internet, sma…" at bounding box center [779, 320] width 726 height 38
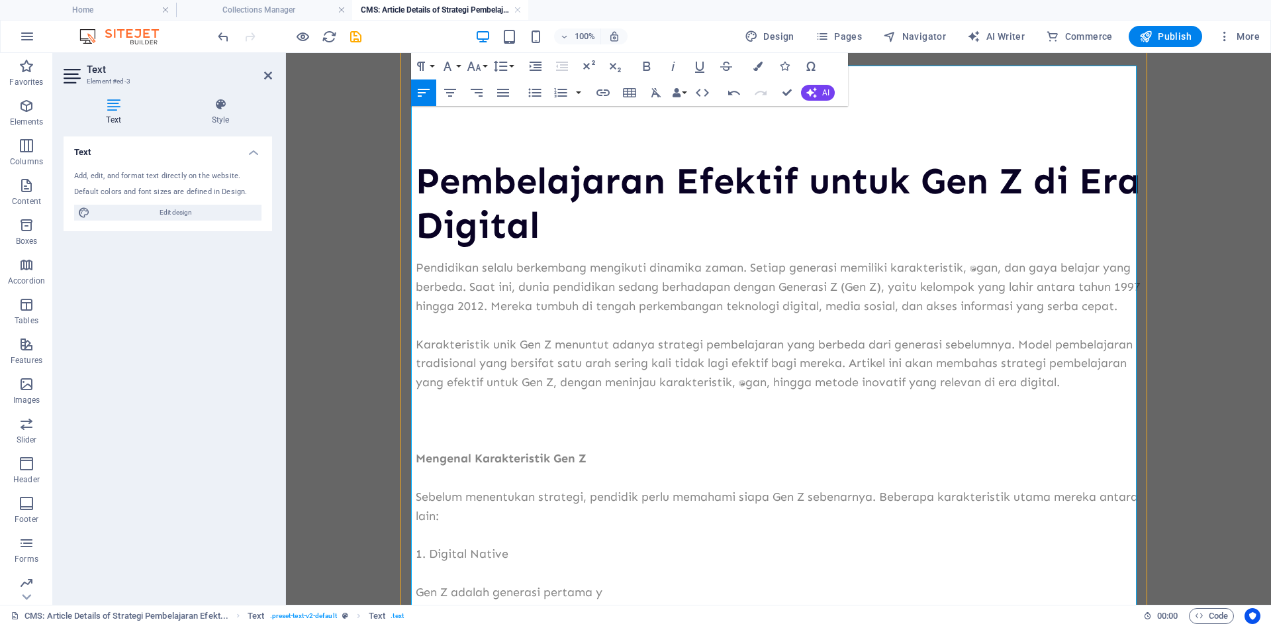
scroll to position [331, 0]
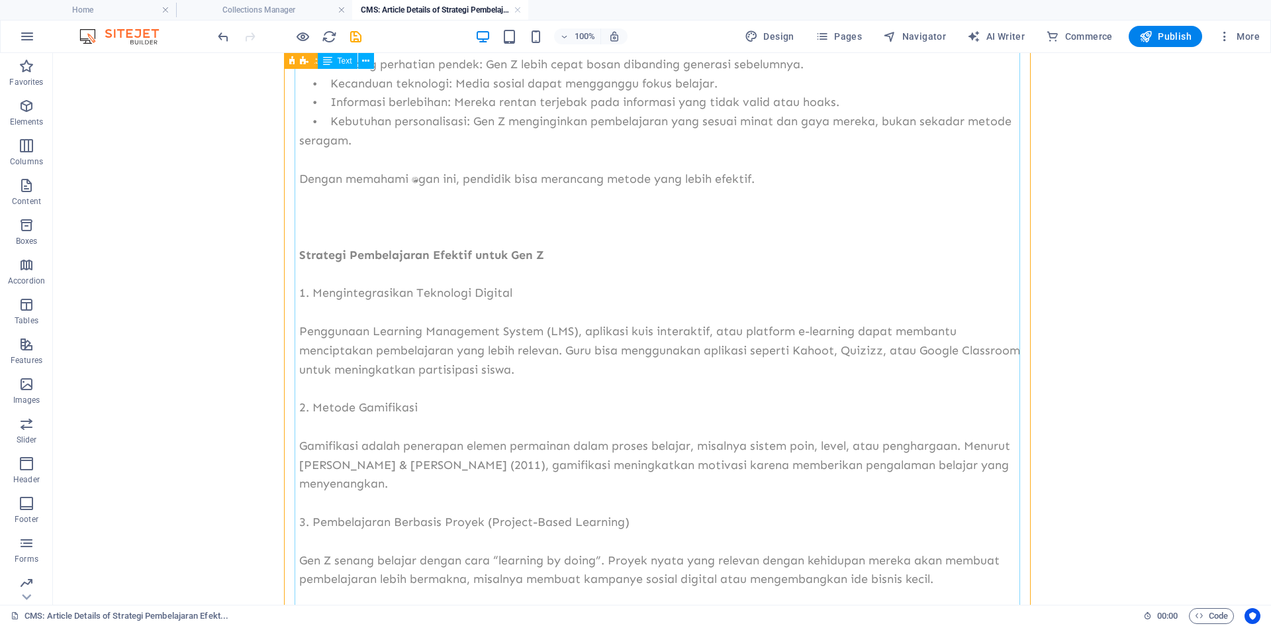
scroll to position [1059, 0]
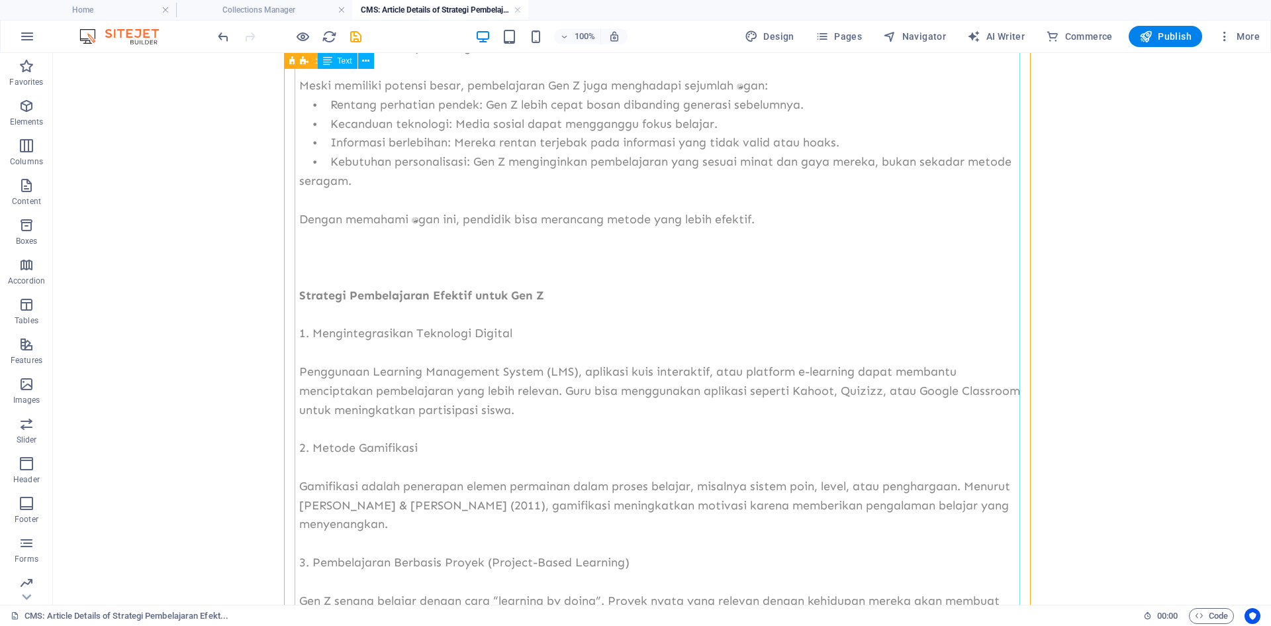
click at [417, 238] on div "Pendidikan selalu berkembang mengikuti dinamika zaman. Setiap generasi memiliki…" at bounding box center [662, 495] width 726 height 2593
click at [428, 240] on div "Pendidikan selalu berkembang mengikuti dinamika zaman. Setiap generasi memiliki…" at bounding box center [662, 495] width 726 height 2593
drag, startPoint x: 428, startPoint y: 240, endPoint x: 195, endPoint y: 240, distance: 233.1
click at [428, 240] on div "Pendidikan selalu berkembang mengikuti dinamika zaman. Setiap generasi memiliki…" at bounding box center [662, 495] width 726 height 2593
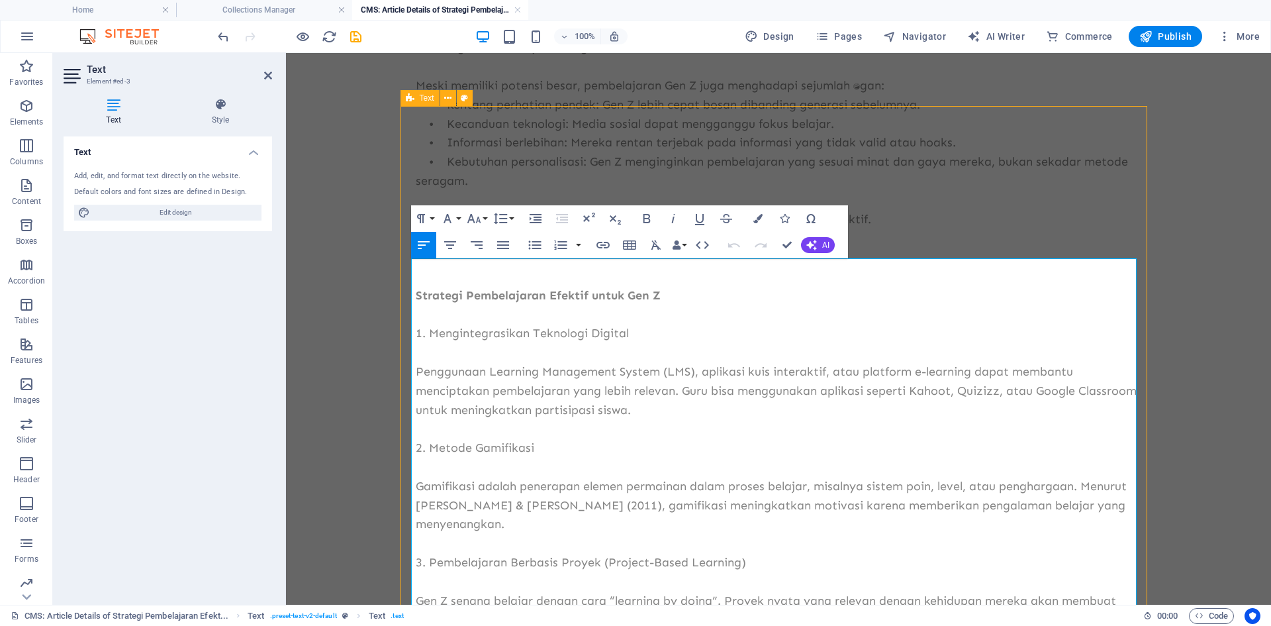
scroll to position [0, 0]
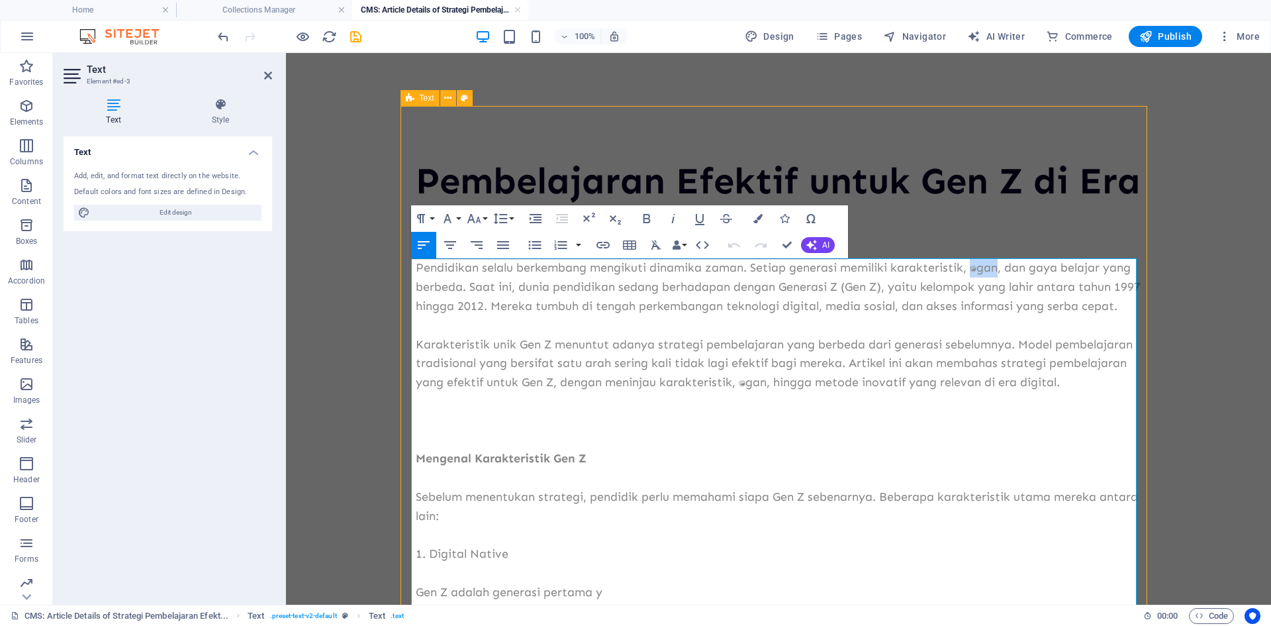
drag, startPoint x: 969, startPoint y: 270, endPoint x: 995, endPoint y: 270, distance: 25.8
click at [995, 270] on p "Pendidikan selalu berkembang mengikuti dinamika zaman. Setiap generasi memiliki…" at bounding box center [779, 286] width 726 height 57
copy p "tantangan"
click at [740, 392] on p "Karakteristik unik Gen Z menuntut adanya strategi pembelajaran yang berbeda dar…" at bounding box center [779, 363] width 726 height 57
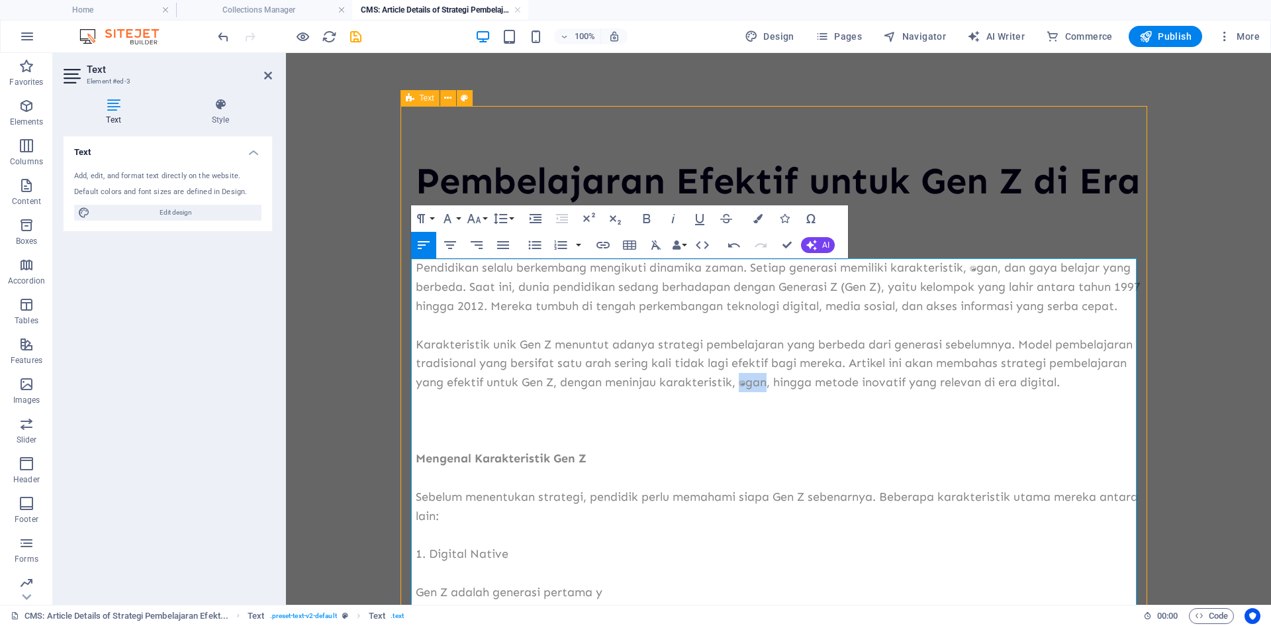
drag, startPoint x: 764, startPoint y: 399, endPoint x: 736, endPoint y: 402, distance: 28.0
click at [736, 392] on p "Karakteristik unik Gen Z menuntut adanya strategi pembelajaran yang berbeda dar…" at bounding box center [779, 363] width 726 height 57
click at [800, 468] on p "Mengenal Karakteristik Gen Z" at bounding box center [779, 458] width 726 height 19
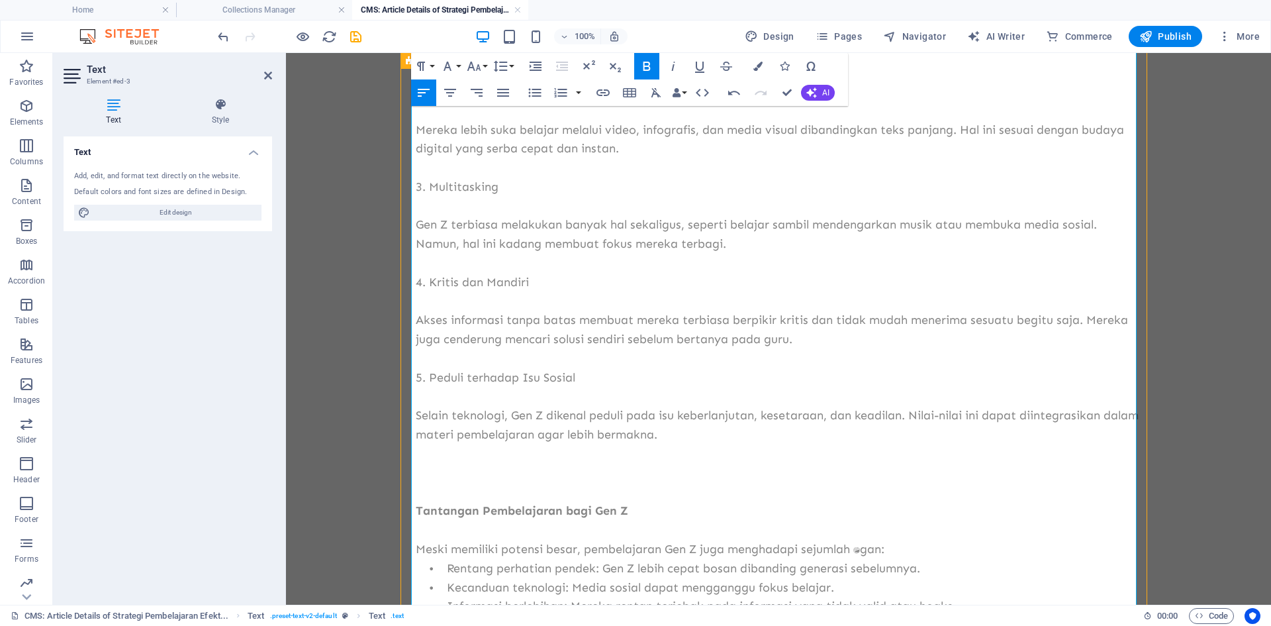
scroll to position [861, 0]
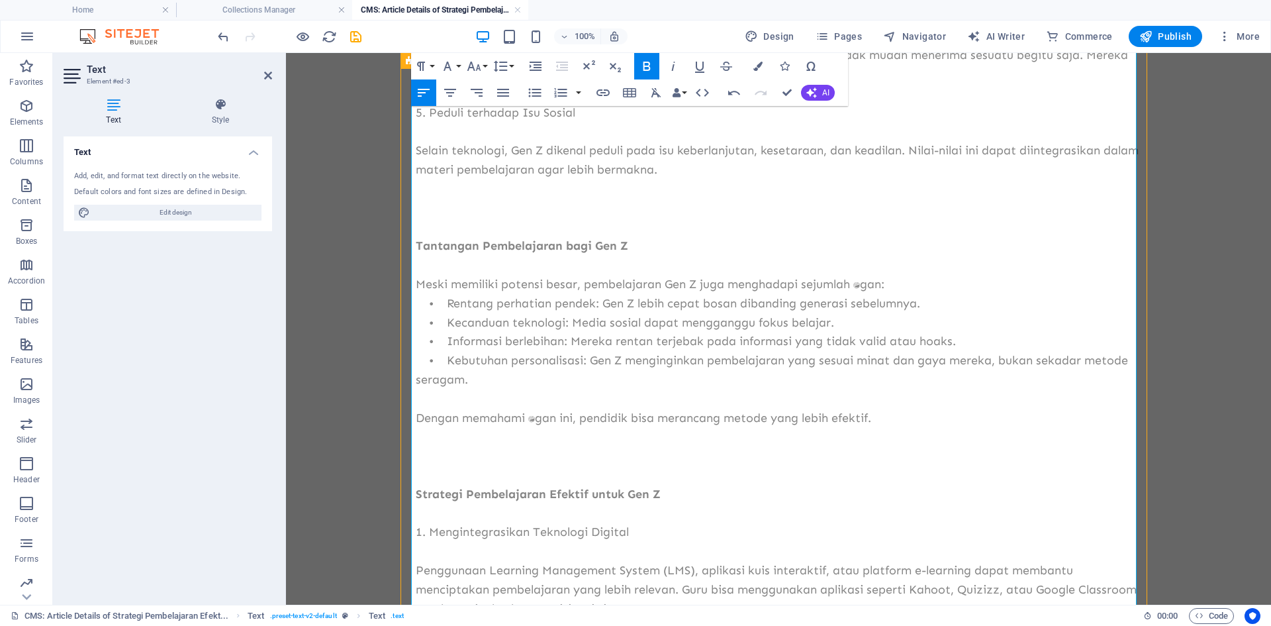
click at [527, 428] on p "Dengan memahami tantangan ini, pendidik bisa merancang metode yang lebih efekti…" at bounding box center [779, 418] width 726 height 19
drag, startPoint x: 526, startPoint y: 440, endPoint x: 552, endPoint y: 438, distance: 25.9
click at [552, 428] on p "Dengan memahami tantangan ini, pendidik bisa merancang metode yang lebih efekti…" at bounding box center [779, 418] width 726 height 19
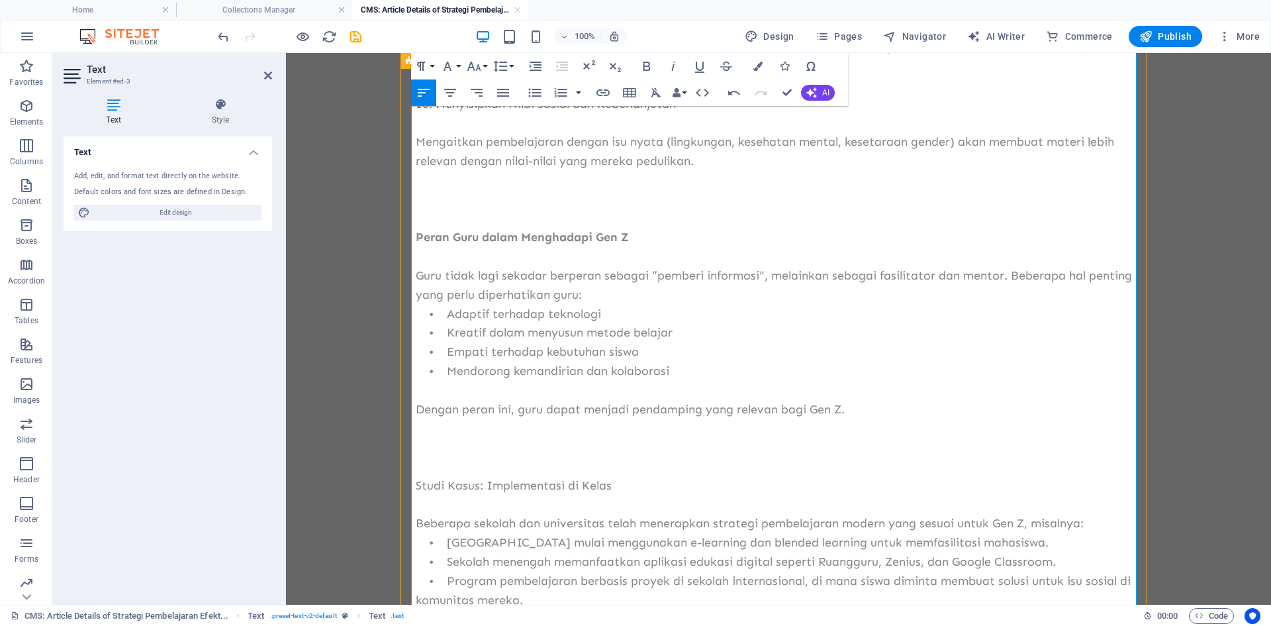
scroll to position [2373, 0]
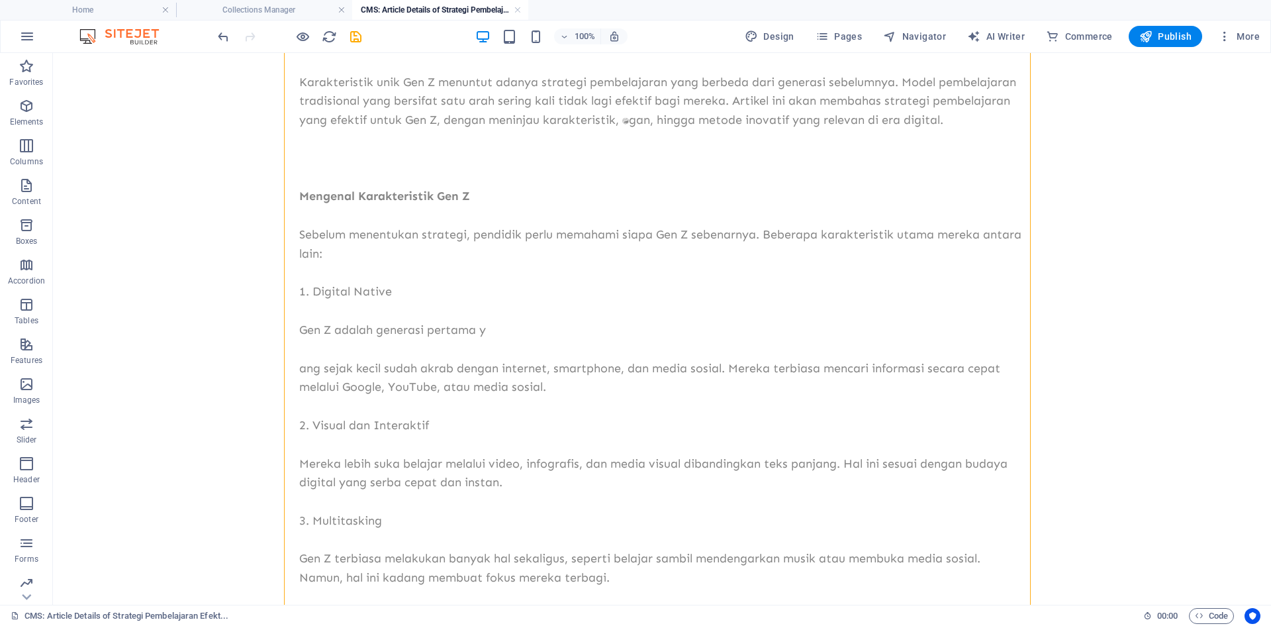
scroll to position [0, 0]
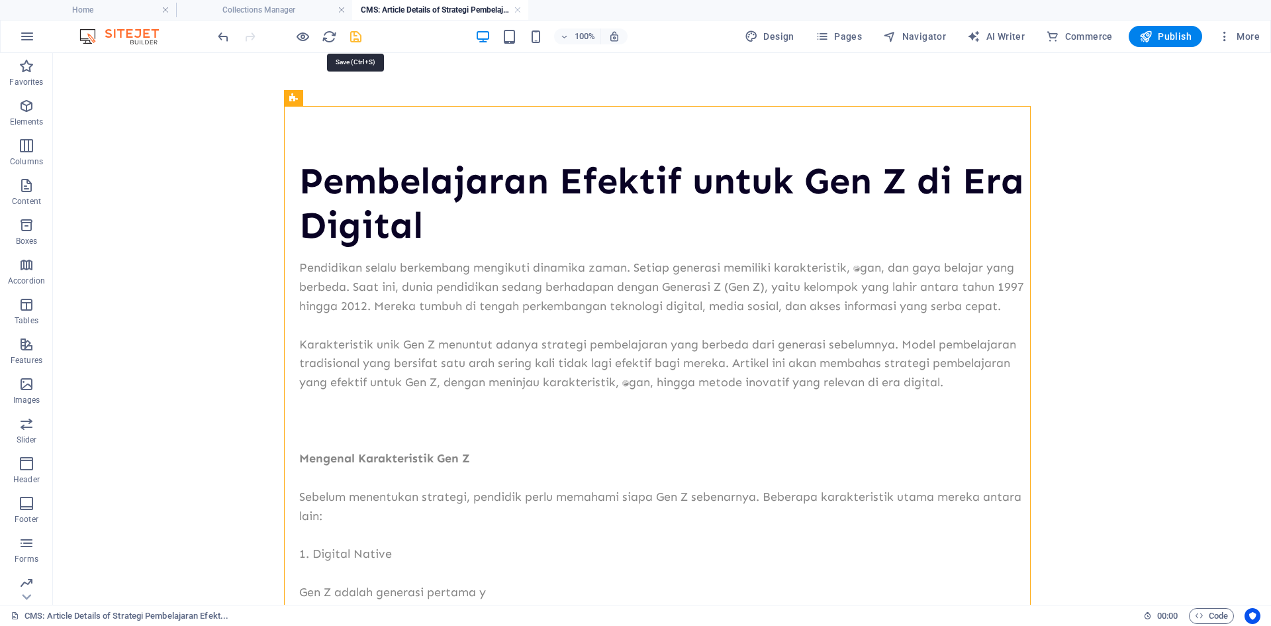
click at [357, 41] on icon "save" at bounding box center [355, 36] width 15 height 15
click at [273, 9] on h4 "Collections Manager" at bounding box center [264, 10] width 176 height 15
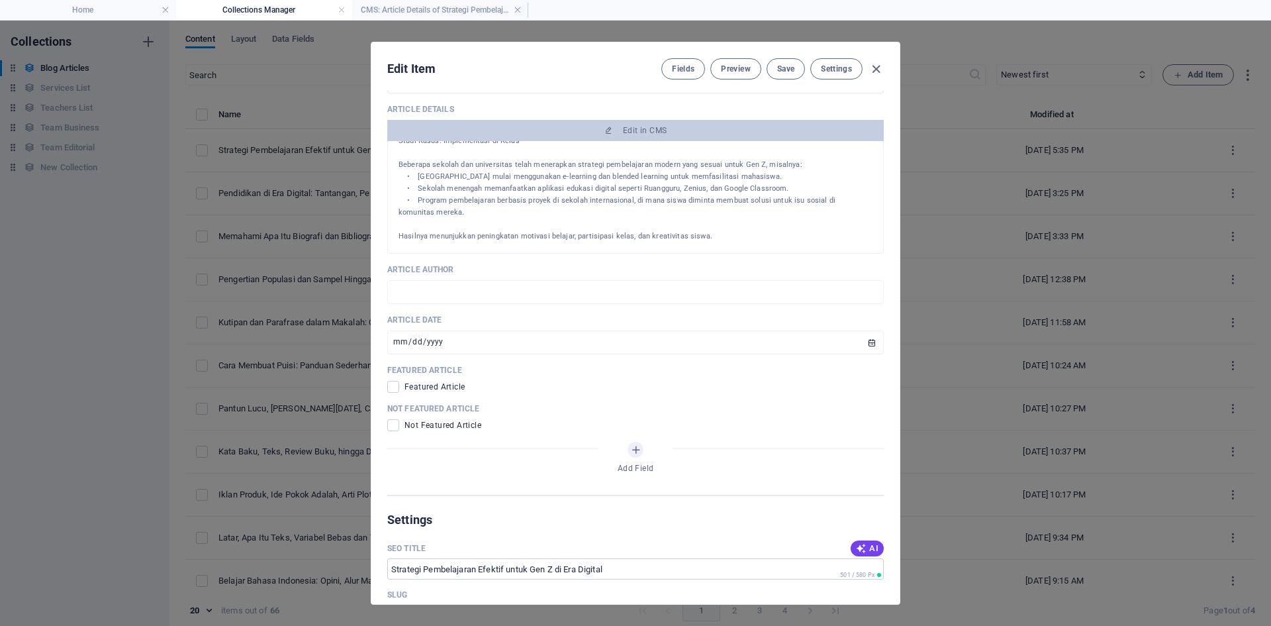
scroll to position [530, 0]
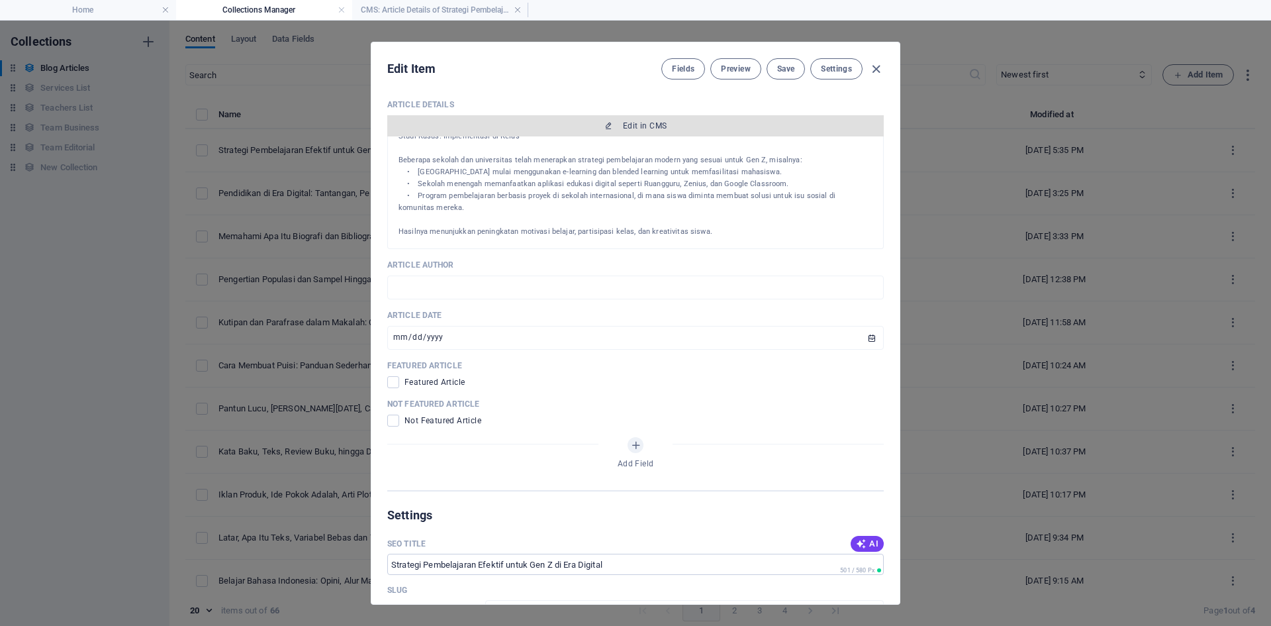
click at [614, 130] on span "Edit in CMS" at bounding box center [636, 126] width 486 height 11
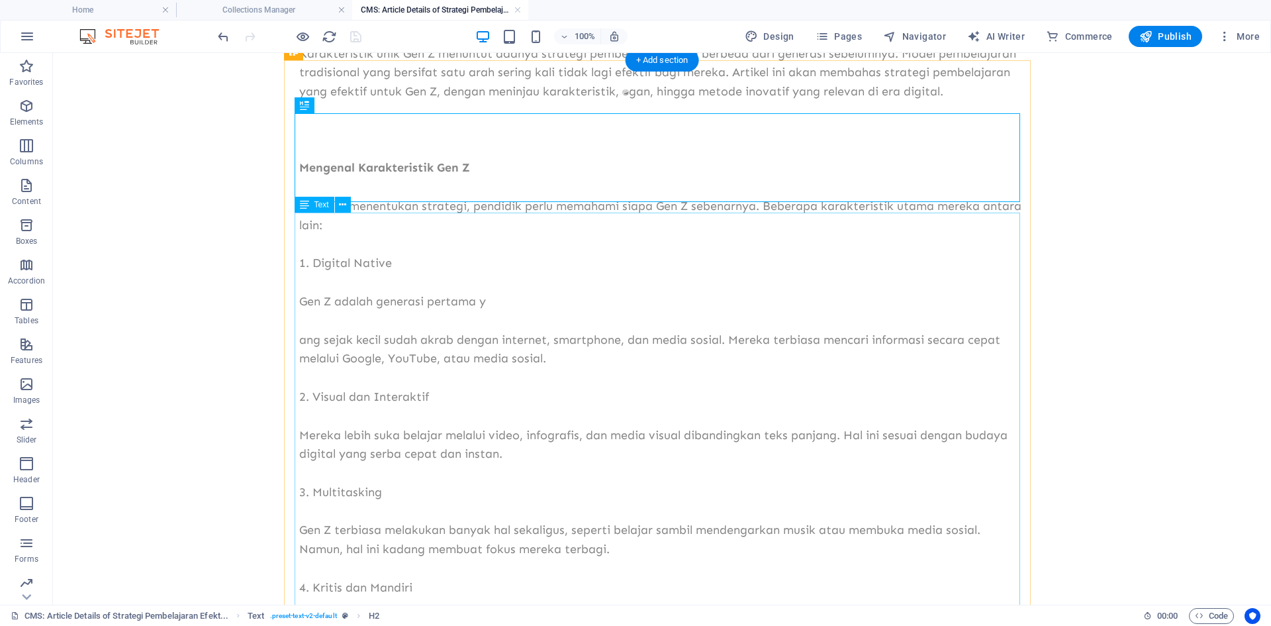
scroll to position [331, 0]
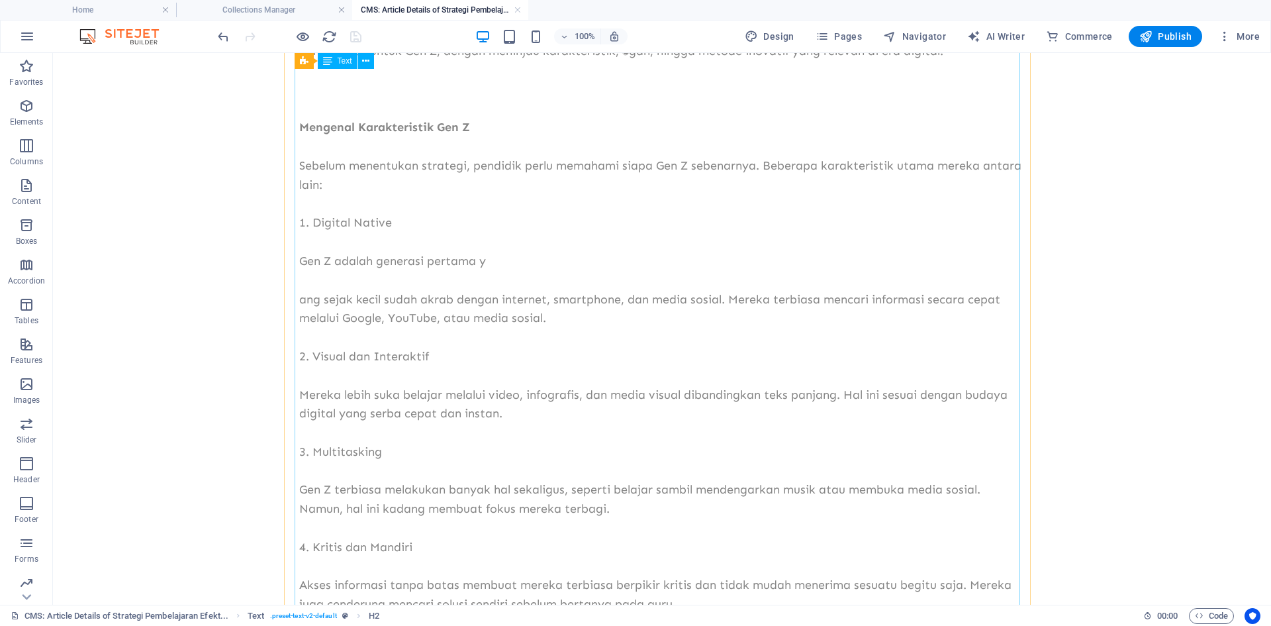
drag, startPoint x: 529, startPoint y: 307, endPoint x: 296, endPoint y: 306, distance: 233.1
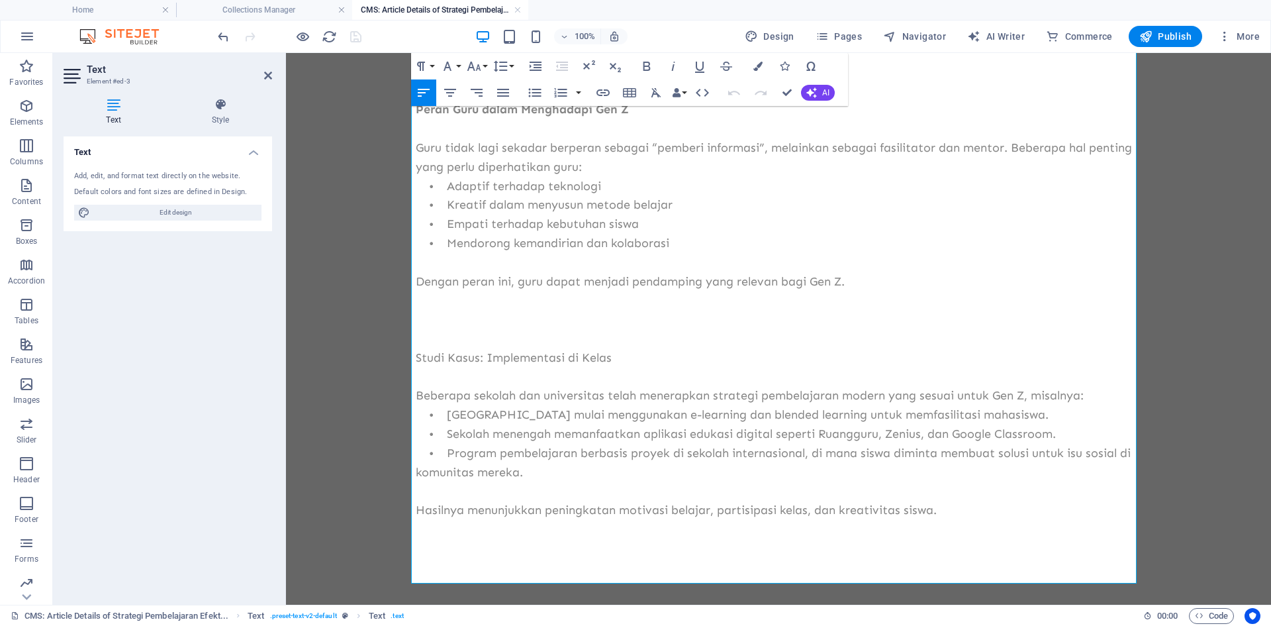
scroll to position [2373, 0]
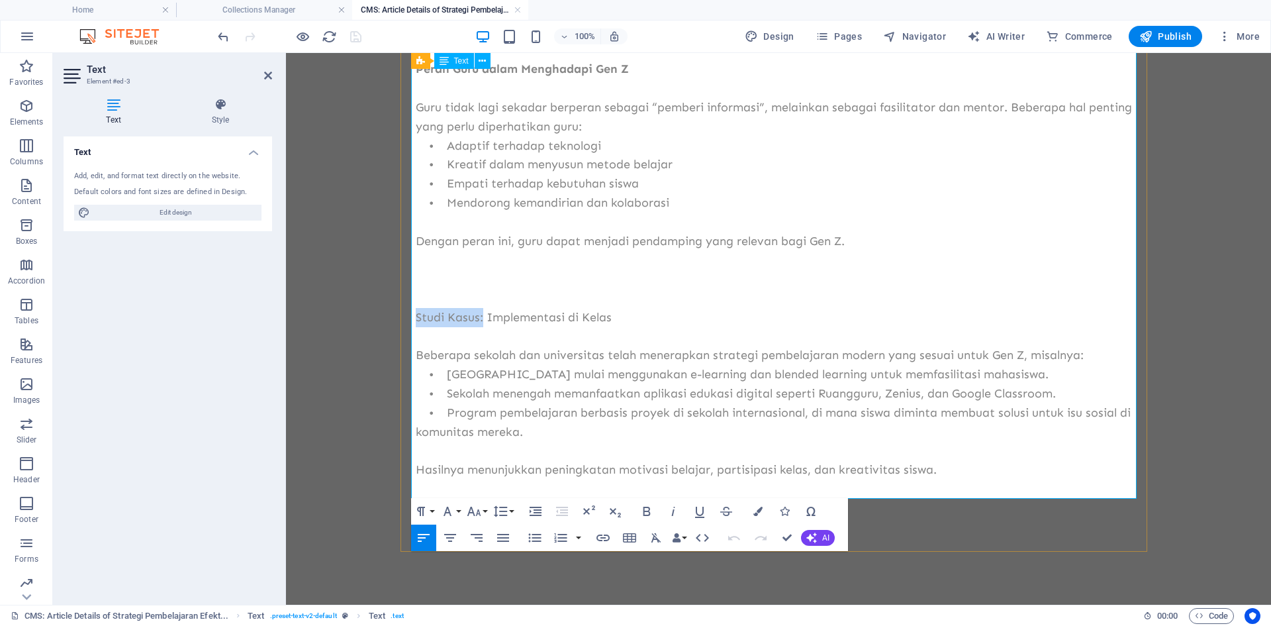
drag, startPoint x: 413, startPoint y: 315, endPoint x: 477, endPoint y: 315, distance: 64.2
click at [477, 315] on p "Studi Kasus: Implementasi di Kelas" at bounding box center [779, 317] width 726 height 19
click at [643, 509] on icon "button" at bounding box center [647, 511] width 16 height 16
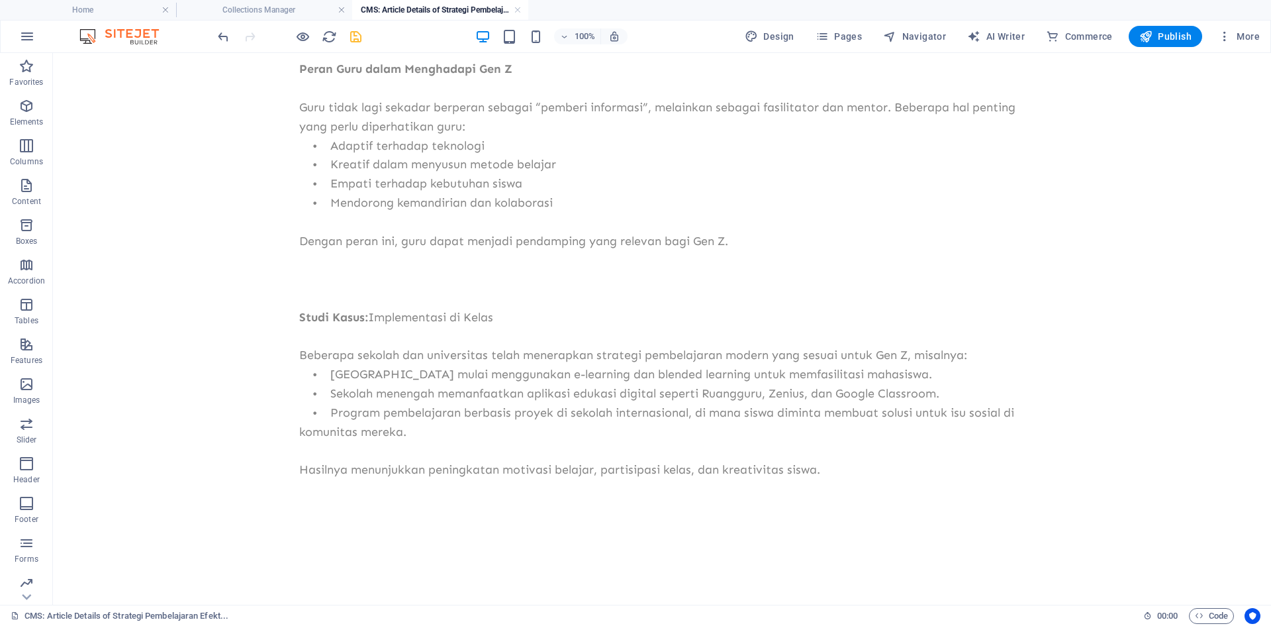
click at [349, 39] on icon "save" at bounding box center [355, 36] width 15 height 15
click at [309, 5] on h4 "Collections Manager" at bounding box center [264, 10] width 176 height 15
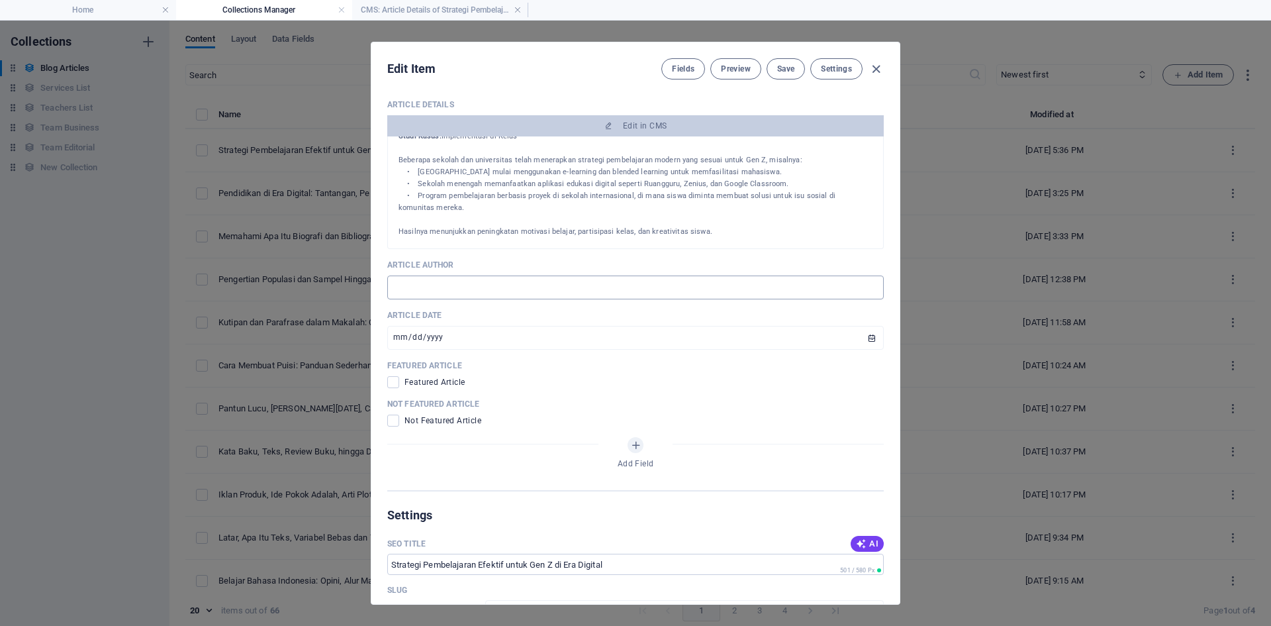
click at [449, 289] on input "text" at bounding box center [635, 287] width 497 height 24
type input "TIM YUHUUU"
click at [393, 381] on span at bounding box center [393, 382] width 12 height 12
click at [393, 381] on input "checkbox" at bounding box center [395, 382] width 17 height 12
checkbox input "true"
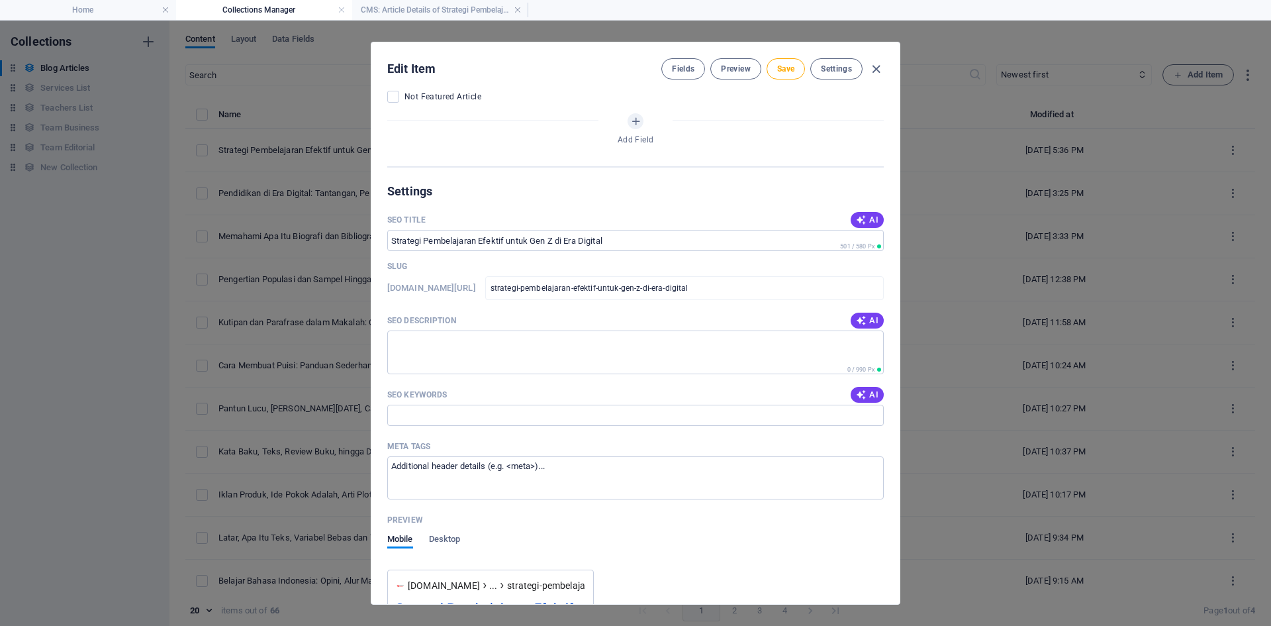
scroll to position [795, 0]
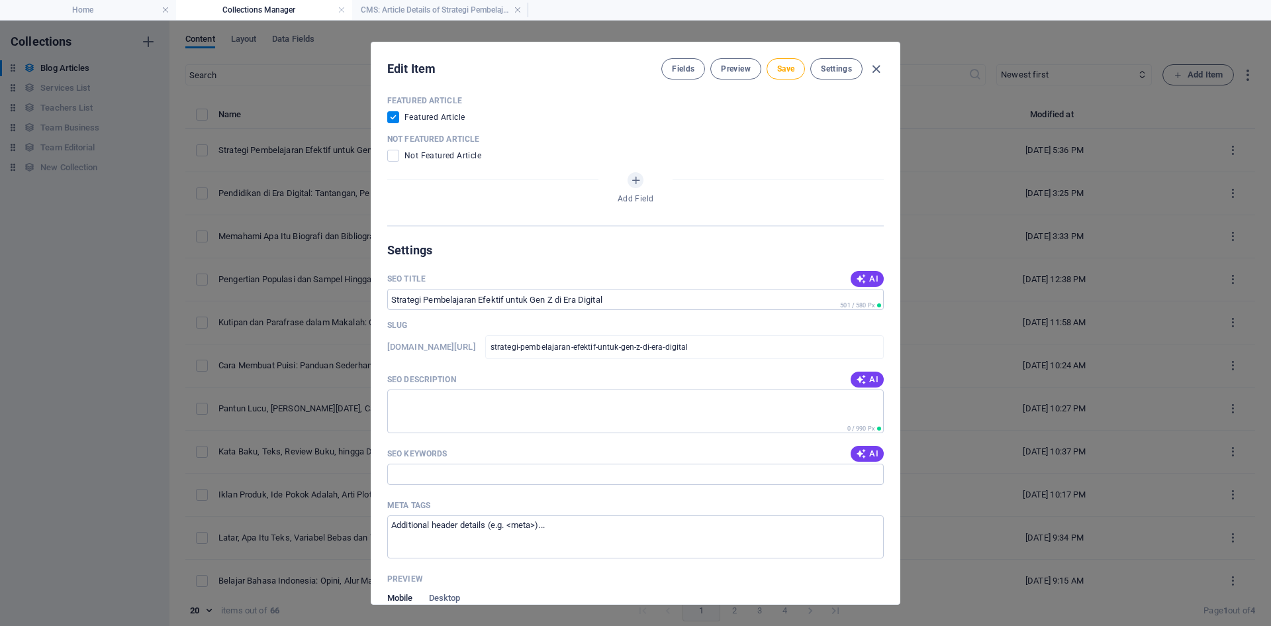
click at [860, 279] on icon "button" at bounding box center [861, 278] width 11 height 11
type input "Strategi Belajar Efektif Gen Z"
click at [863, 372] on button "AI" at bounding box center [867, 379] width 33 height 16
type textarea "Discover effective learning strategies for Gen Z in the digital era, addressing…"
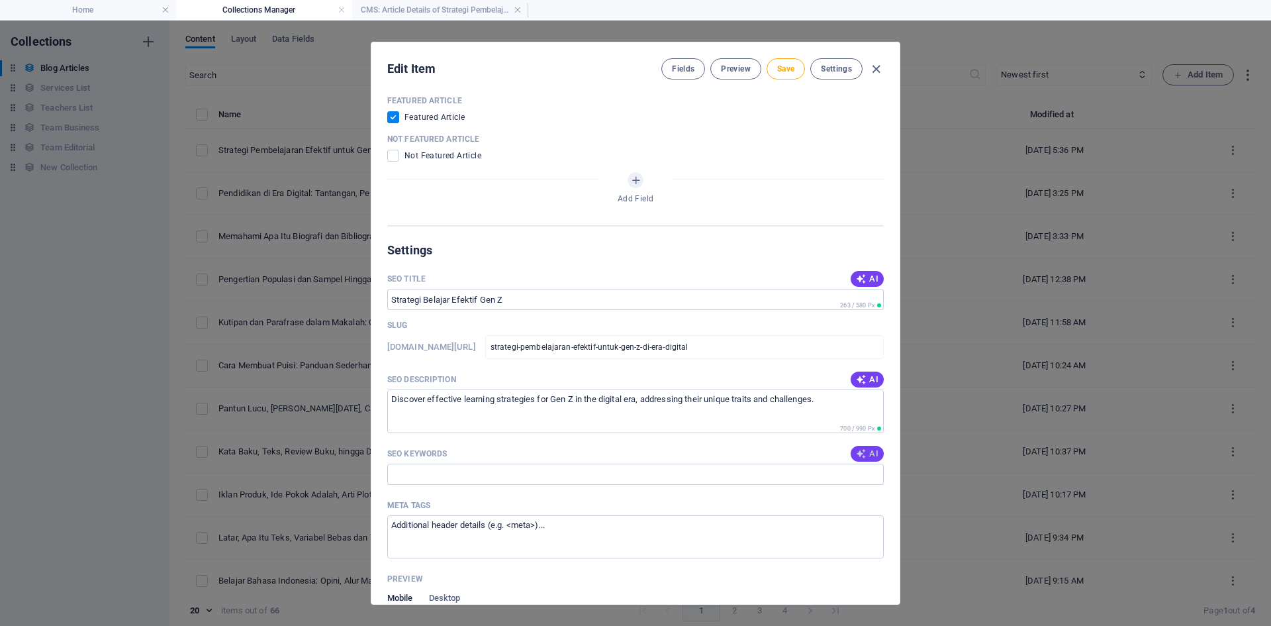
click at [865, 454] on span "AI" at bounding box center [867, 453] width 23 height 11
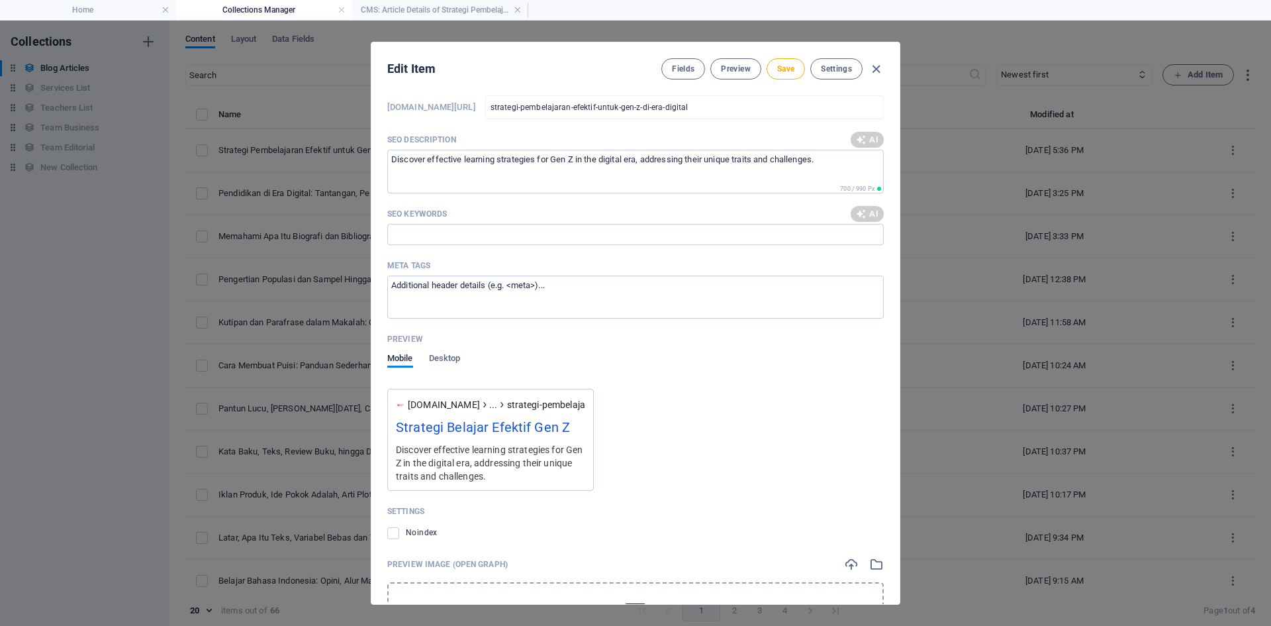
scroll to position [1059, 0]
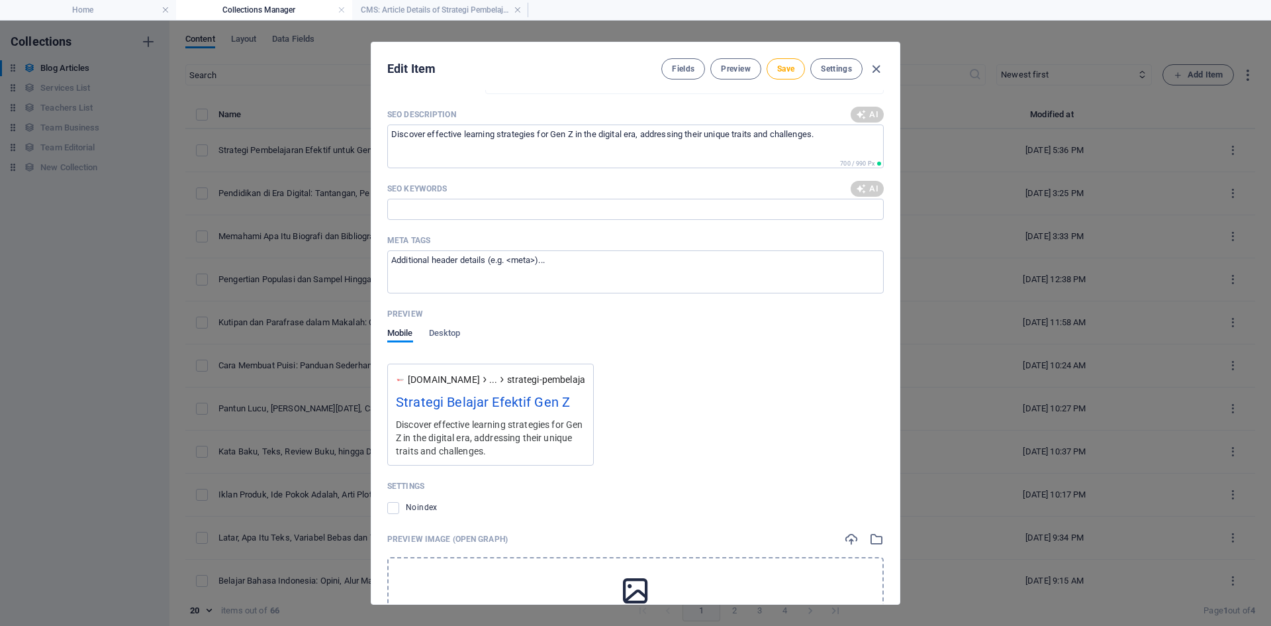
type input "strategi pembelajaran Gen Z, metode pembelajaran digital, pendidikan untuk Gene…"
click at [477, 269] on textarea "Meta tags ​" at bounding box center [635, 271] width 497 height 43
click at [554, 259] on textarea "Meta tags ​" at bounding box center [635, 271] width 497 height 43
drag, startPoint x: 554, startPoint y: 259, endPoint x: 397, endPoint y: 268, distance: 157.2
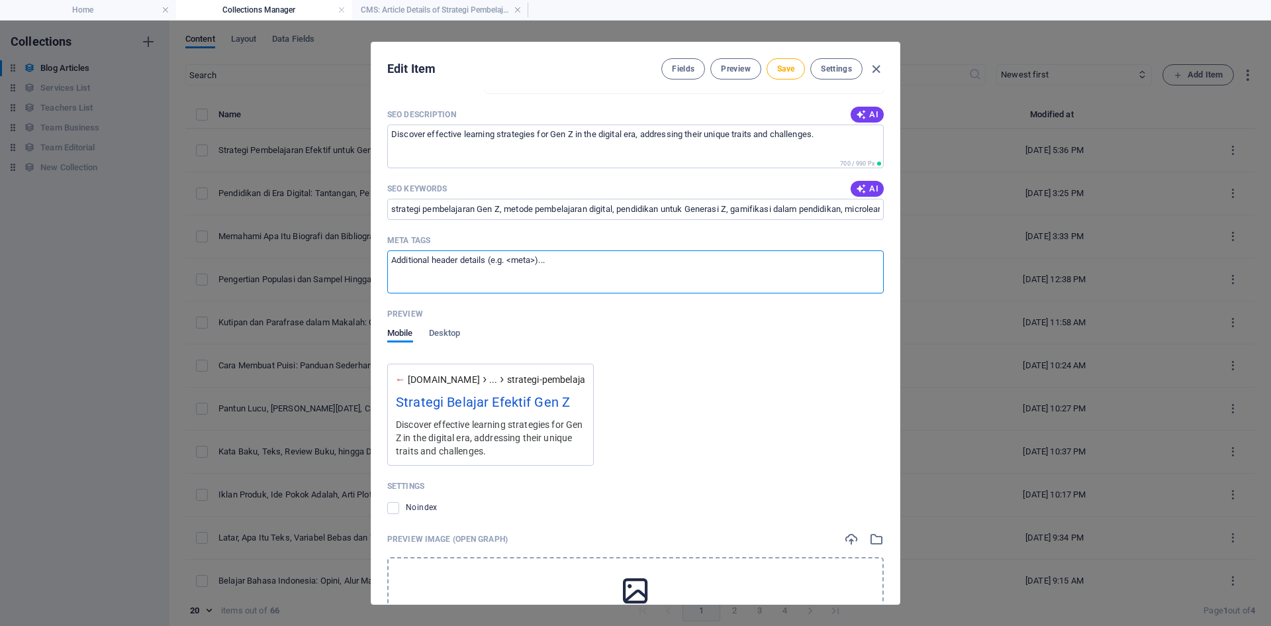
click at [397, 268] on textarea "Meta tags ​" at bounding box center [635, 271] width 497 height 43
paste textarea "Artikel ini membahas strategi pembelajaran efektif untuk Gen Z dengan pendekata…"
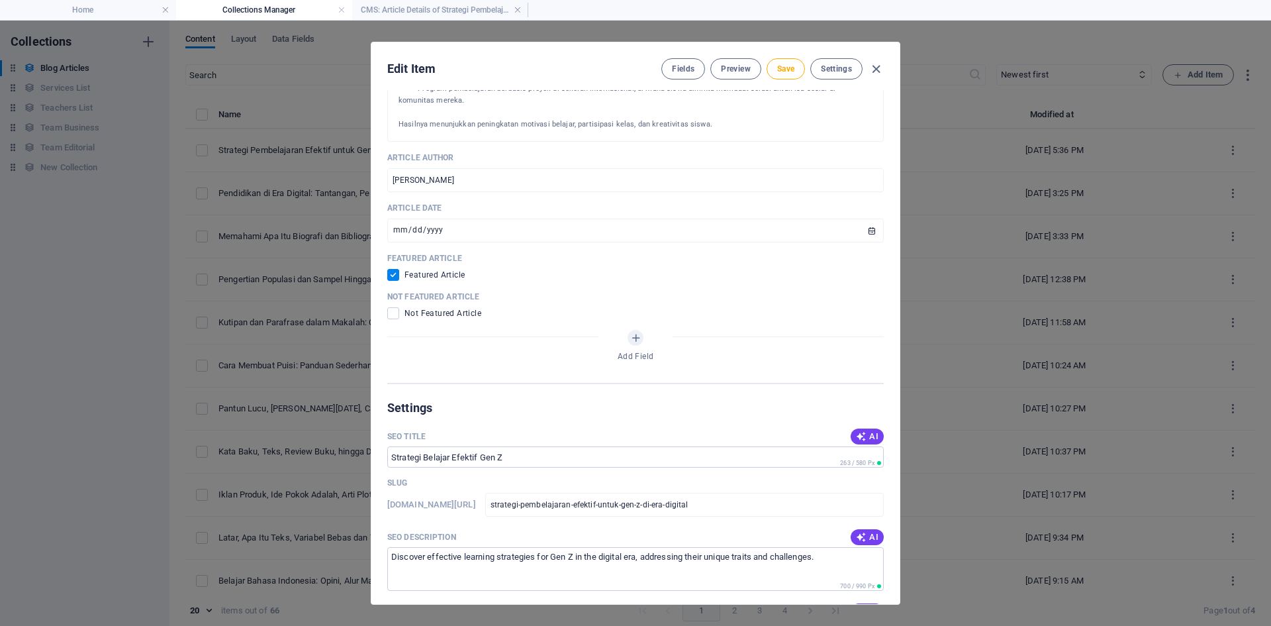
scroll to position [606, 0]
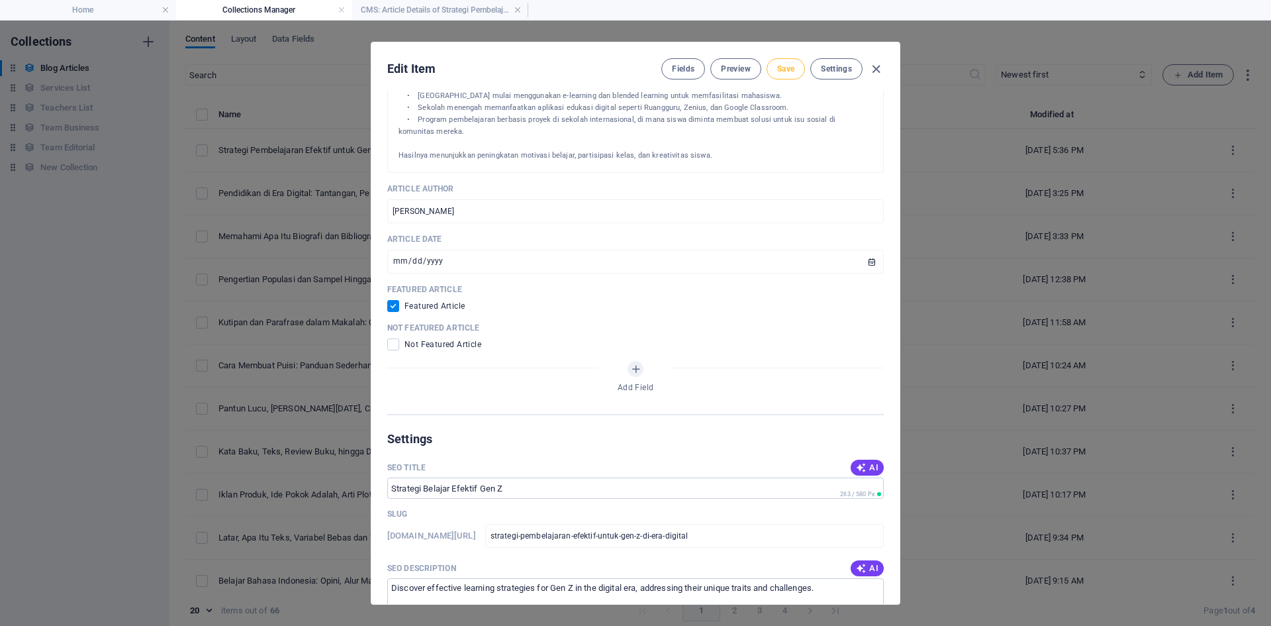
type textarea "Artikel ini membahas strategi pembelajaran efektif untuk Gen Z dengan pendekata…"
click at [782, 69] on span "Save" at bounding box center [785, 69] width 17 height 11
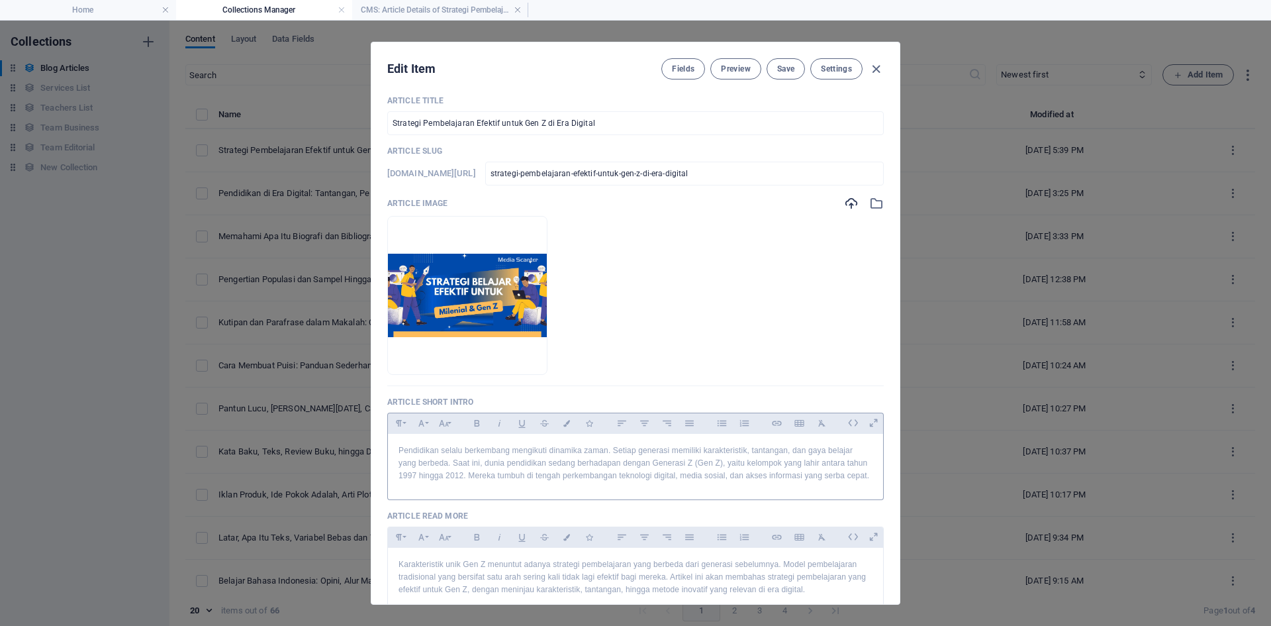
scroll to position [0, 0]
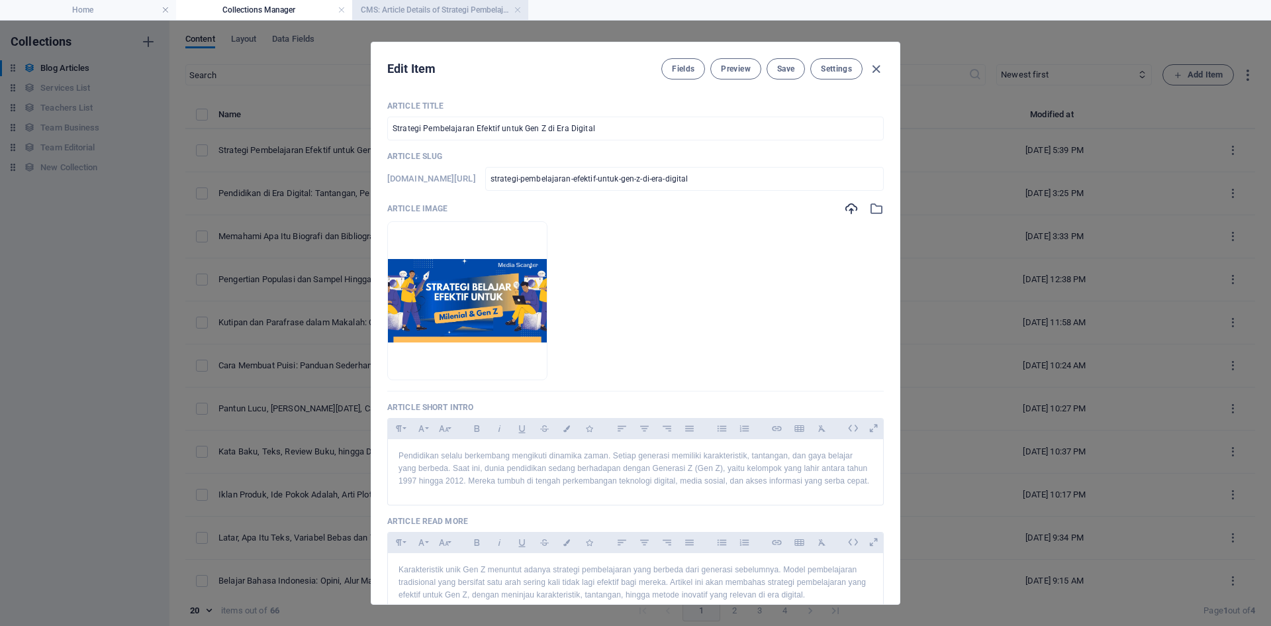
click at [397, 10] on h4 "CMS: Article Details of Strategi Pembelajaran Efekt..." at bounding box center [440, 10] width 176 height 15
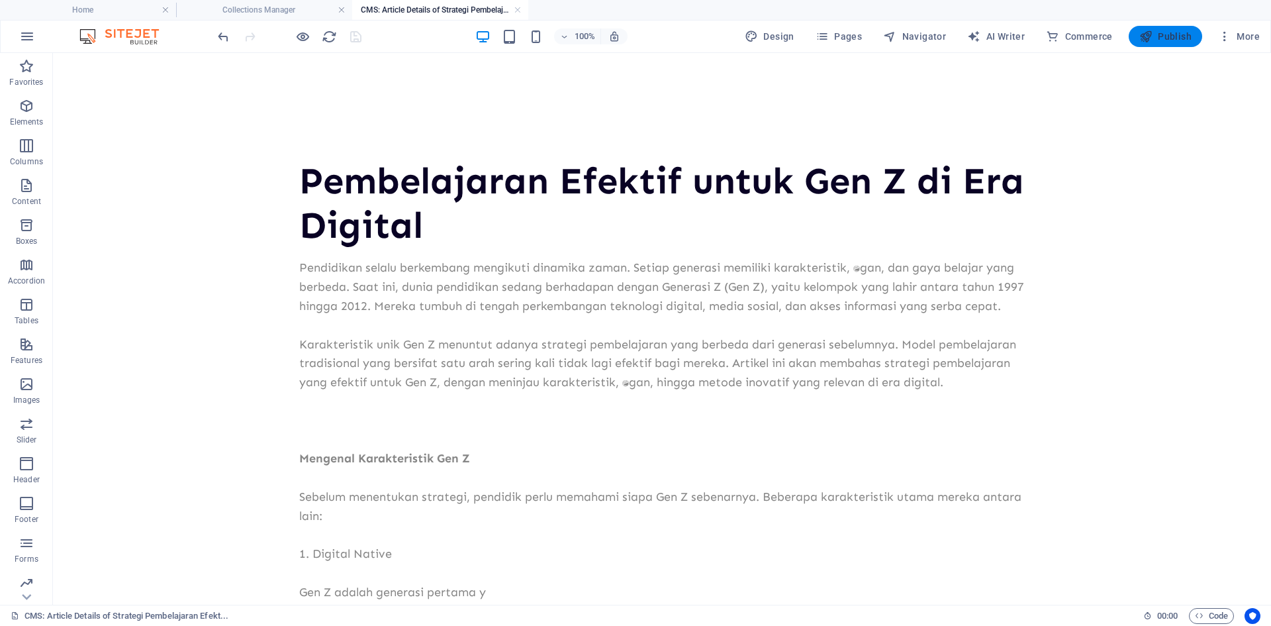
click at [1154, 37] on span "Publish" at bounding box center [1166, 36] width 52 height 13
